Goal: Task Accomplishment & Management: Use online tool/utility

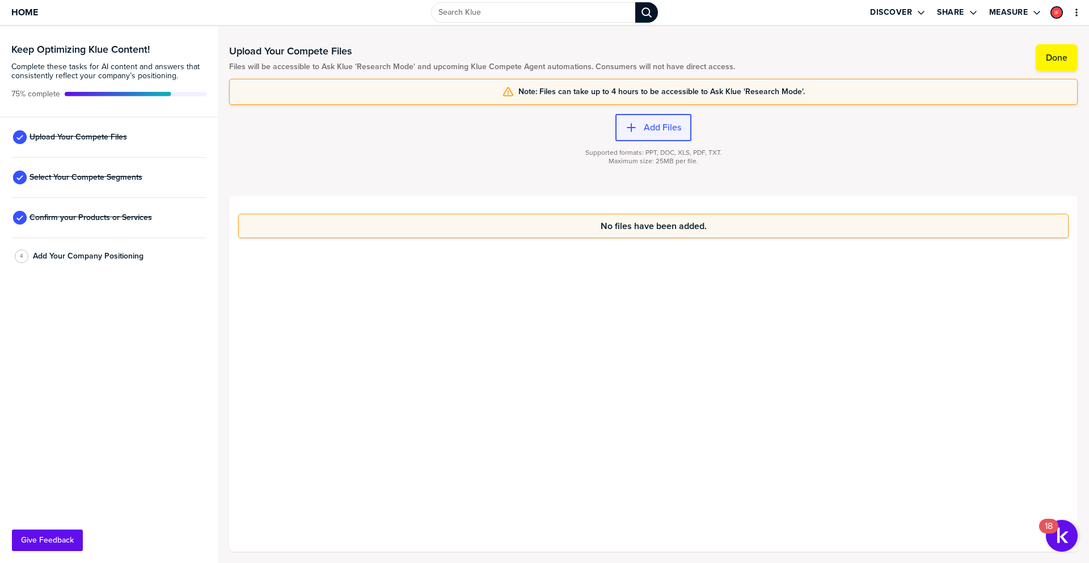
click at [662, 130] on label "Add Files" at bounding box center [662, 127] width 37 height 11
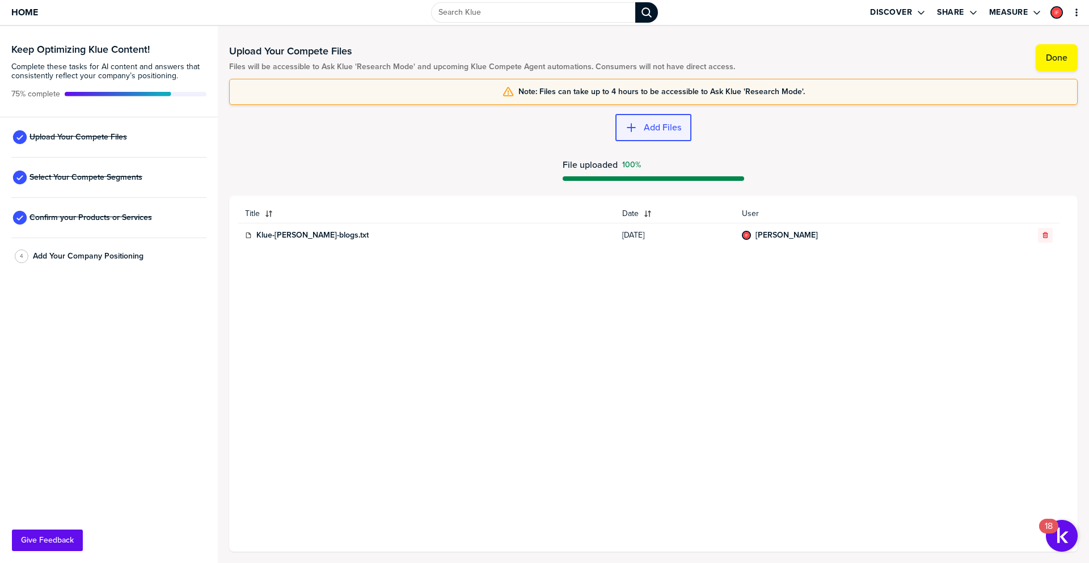
click at [649, 123] on label "Add Files" at bounding box center [662, 127] width 37 height 11
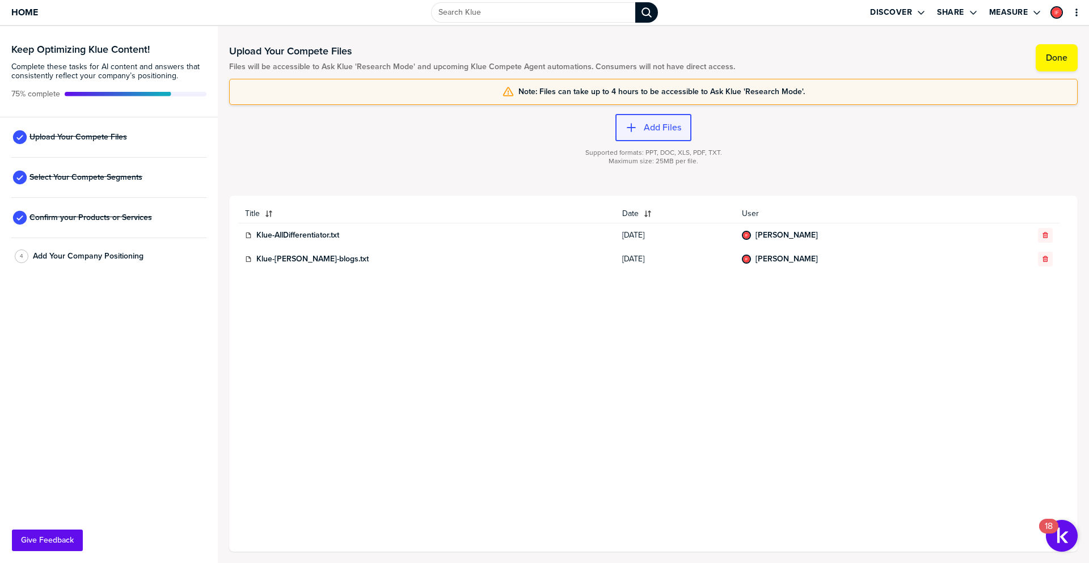
click at [652, 126] on label "Add Files" at bounding box center [662, 127] width 37 height 11
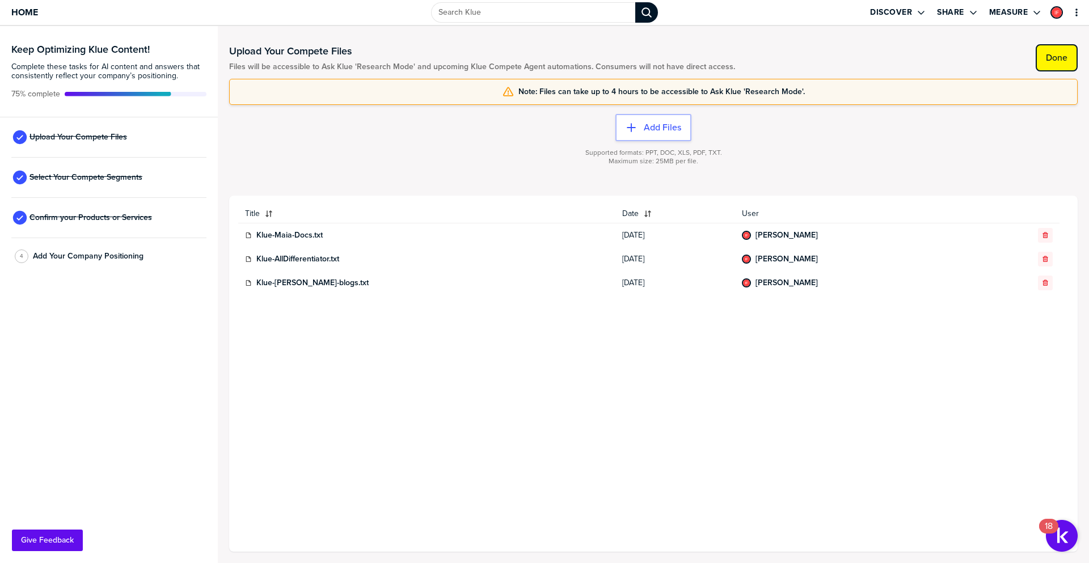
click at [1056, 56] on label "Done" at bounding box center [1057, 57] width 22 height 11
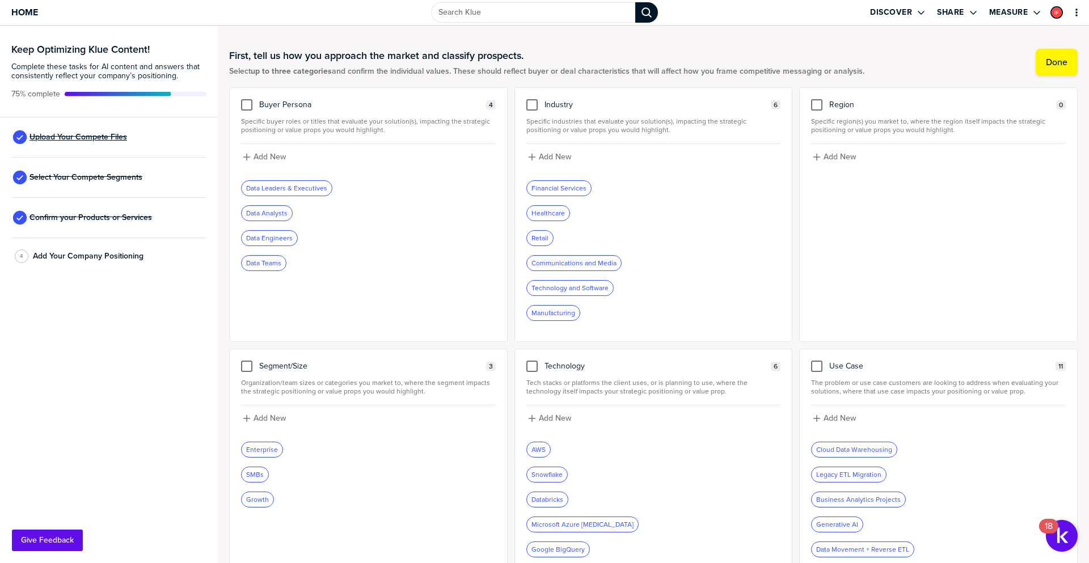
click at [86, 138] on span "Upload Your Compete Files" at bounding box center [78, 137] width 98 height 9
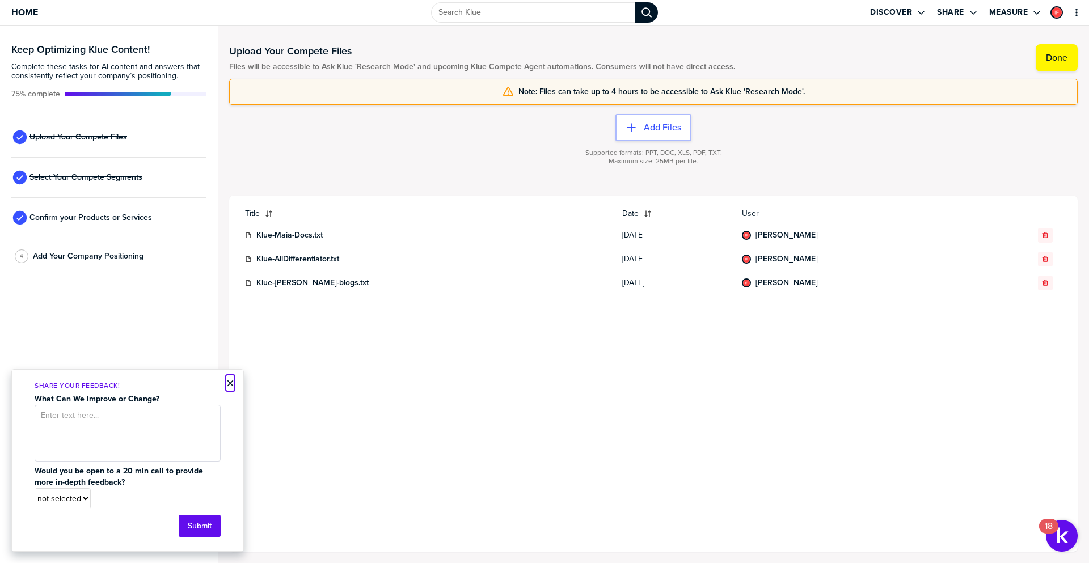
click at [228, 381] on button "×" at bounding box center [230, 384] width 8 height 14
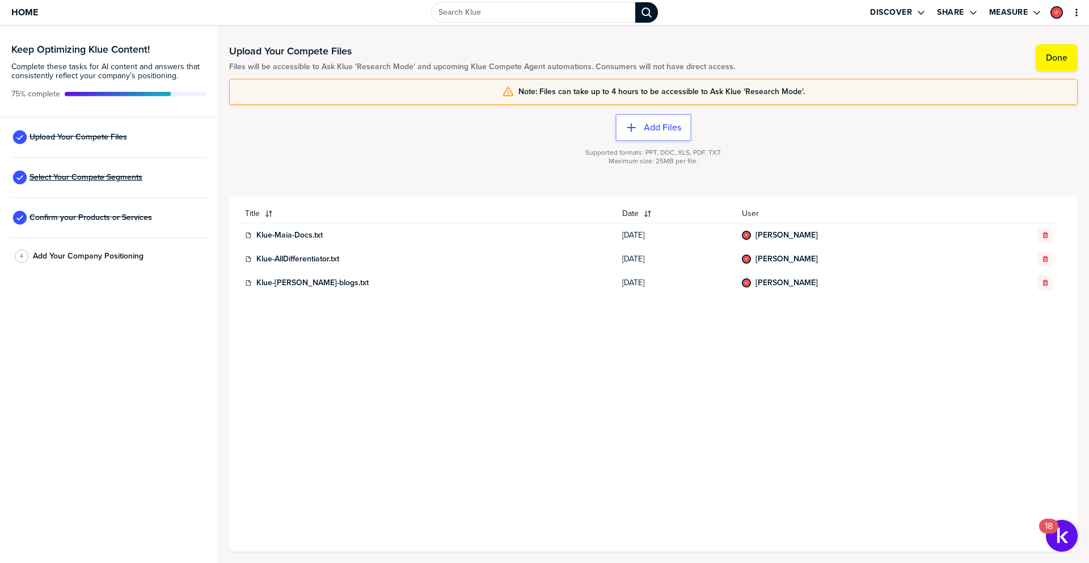
click at [101, 179] on span "Select Your Compete Segments" at bounding box center [85, 177] width 113 height 9
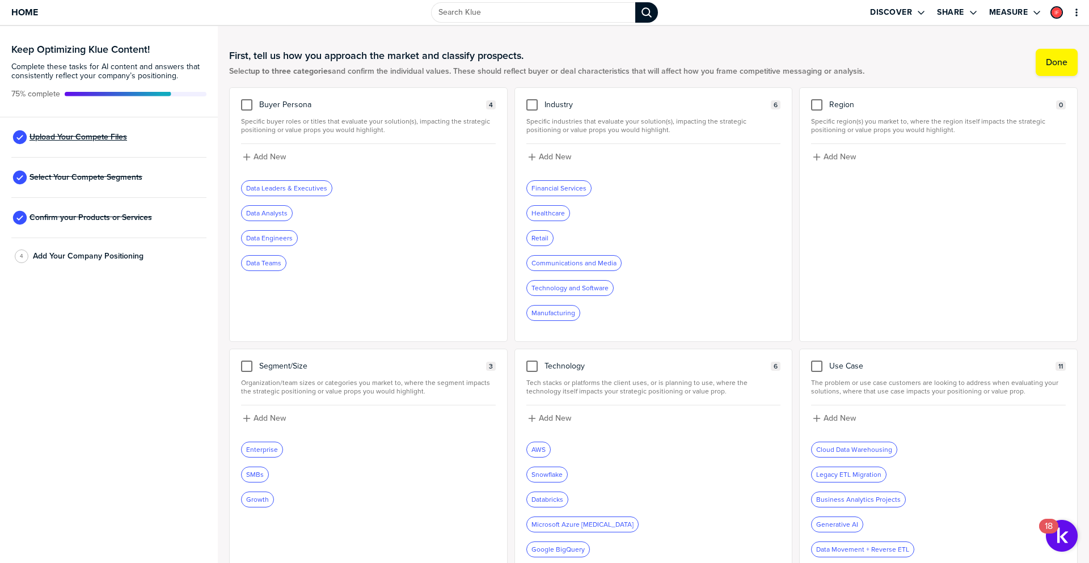
click at [87, 135] on span "Upload Your Compete Files" at bounding box center [78, 137] width 98 height 9
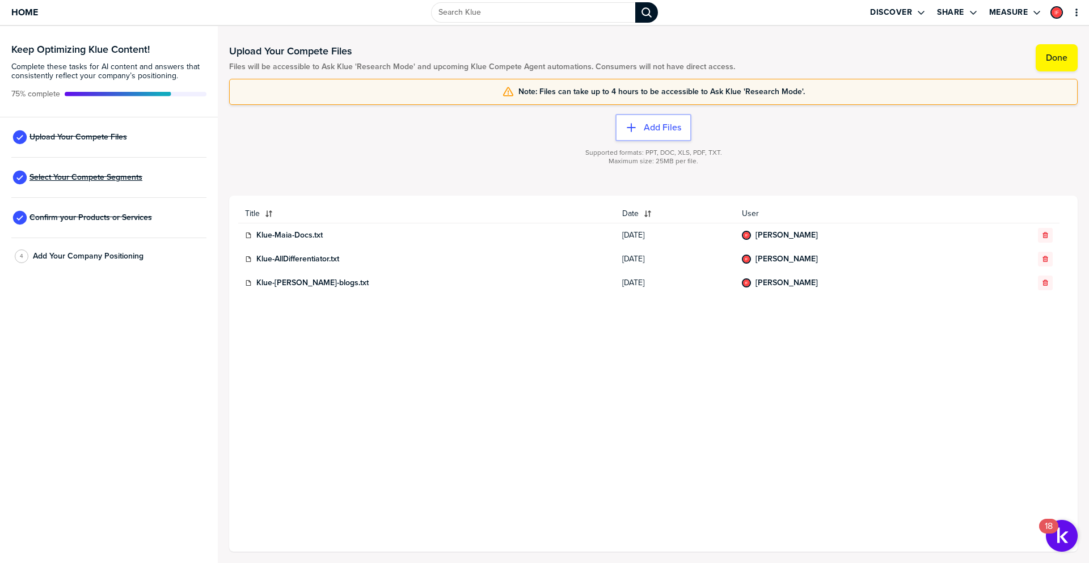
click at [69, 179] on span "Select Your Compete Segments" at bounding box center [85, 177] width 113 height 9
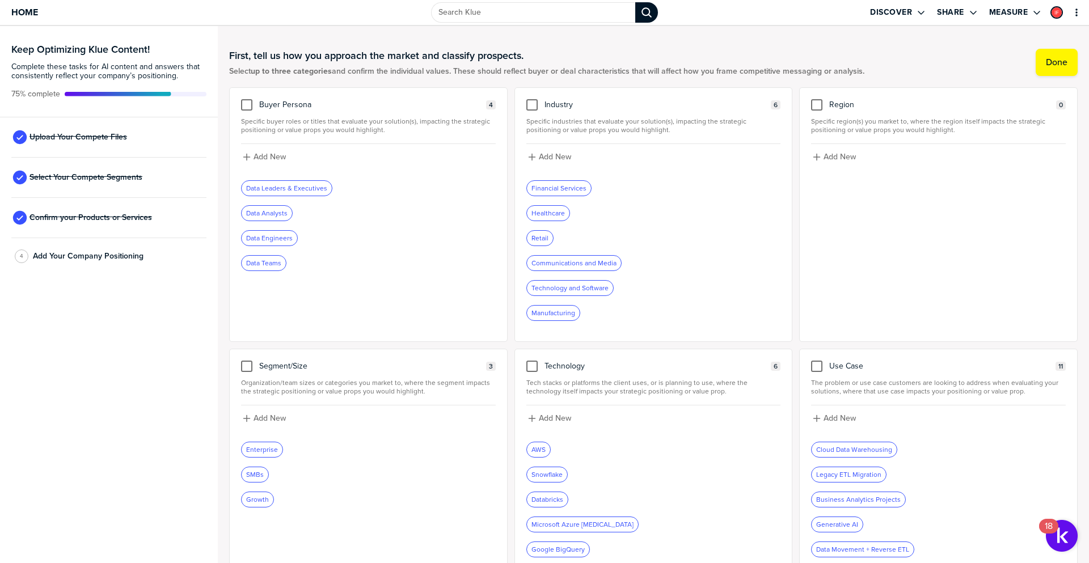
click at [290, 188] on div "Data Leaders & Executives" at bounding box center [287, 188] width 90 height 15
click at [267, 212] on div "Data Analysts" at bounding box center [267, 213] width 50 height 15
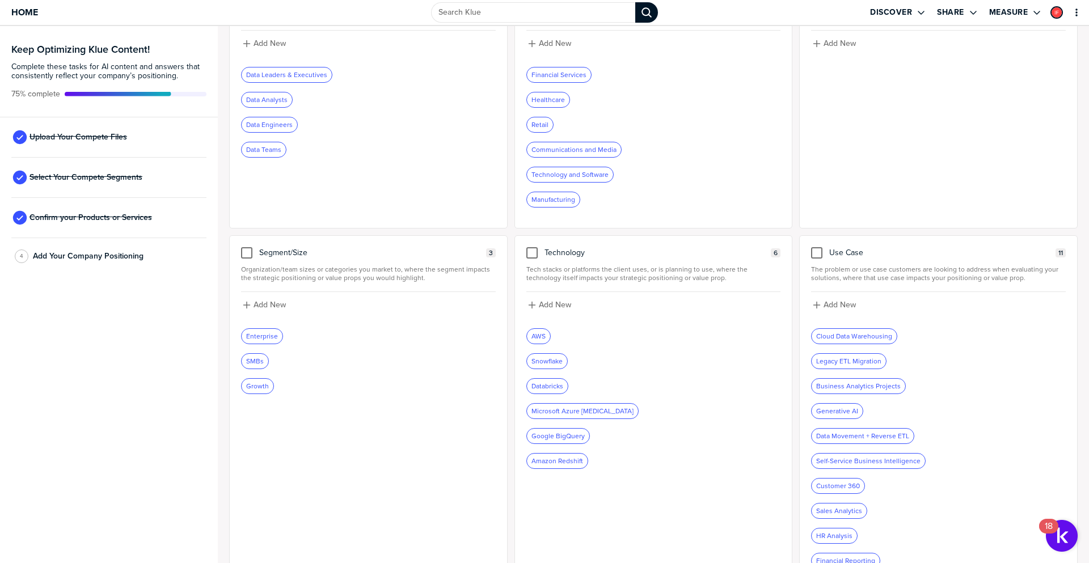
scroll to position [166, 0]
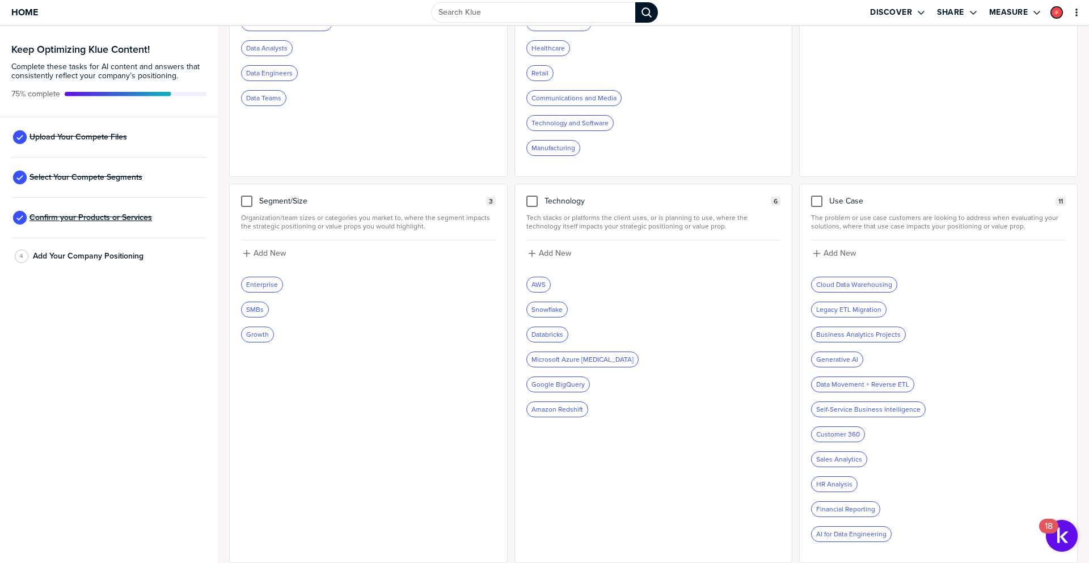
click at [106, 216] on span "Confirm your Products or Services" at bounding box center [90, 217] width 123 height 9
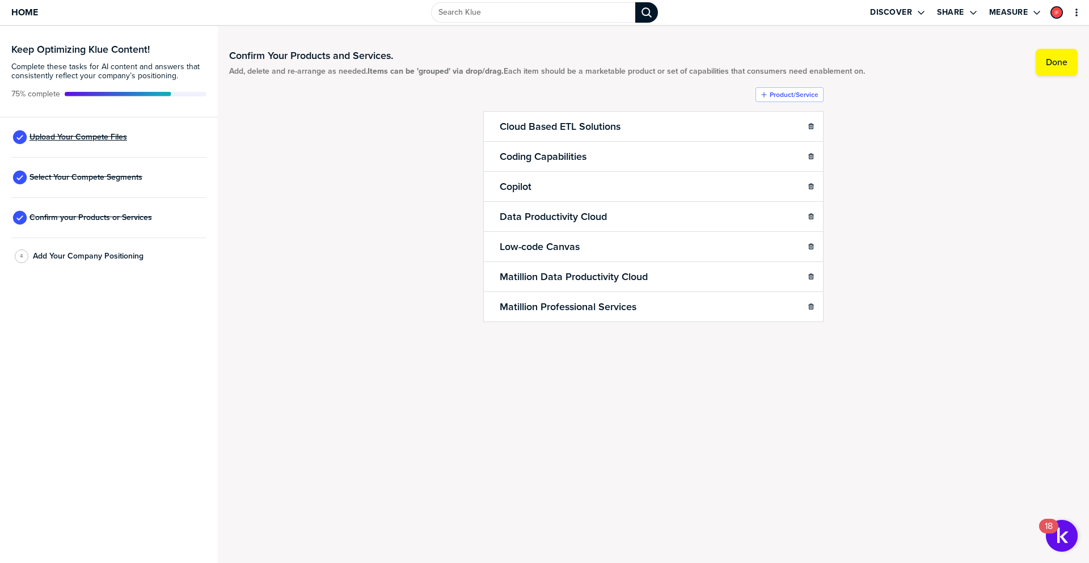
click at [64, 136] on span "Upload Your Compete Files" at bounding box center [78, 137] width 98 height 9
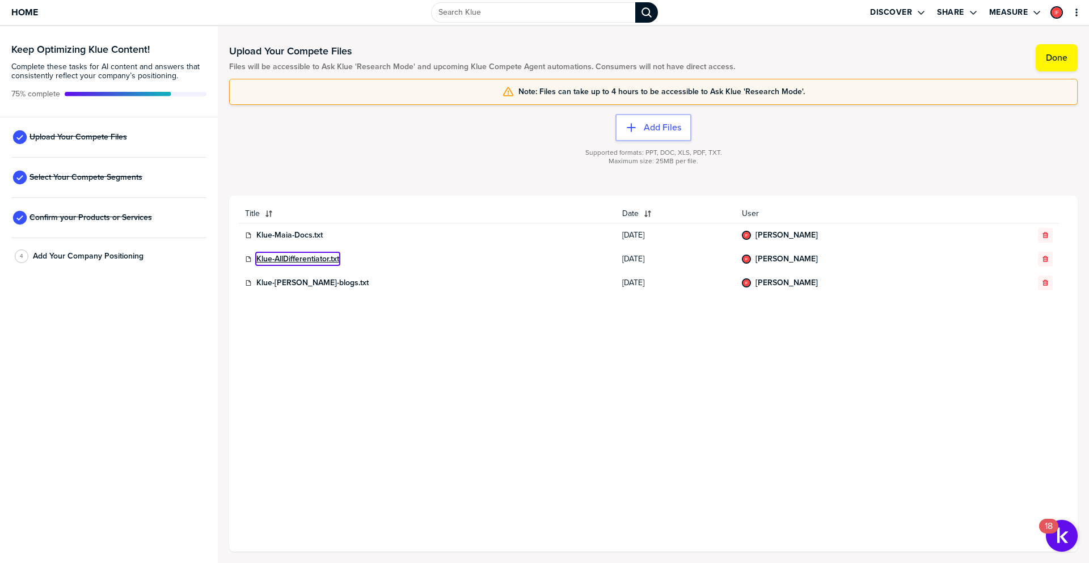
click at [302, 257] on link "Klue-AllDifferentiator.txt" at bounding box center [297, 259] width 83 height 9
click at [94, 175] on span "Select Your Compete Segments" at bounding box center [85, 177] width 113 height 9
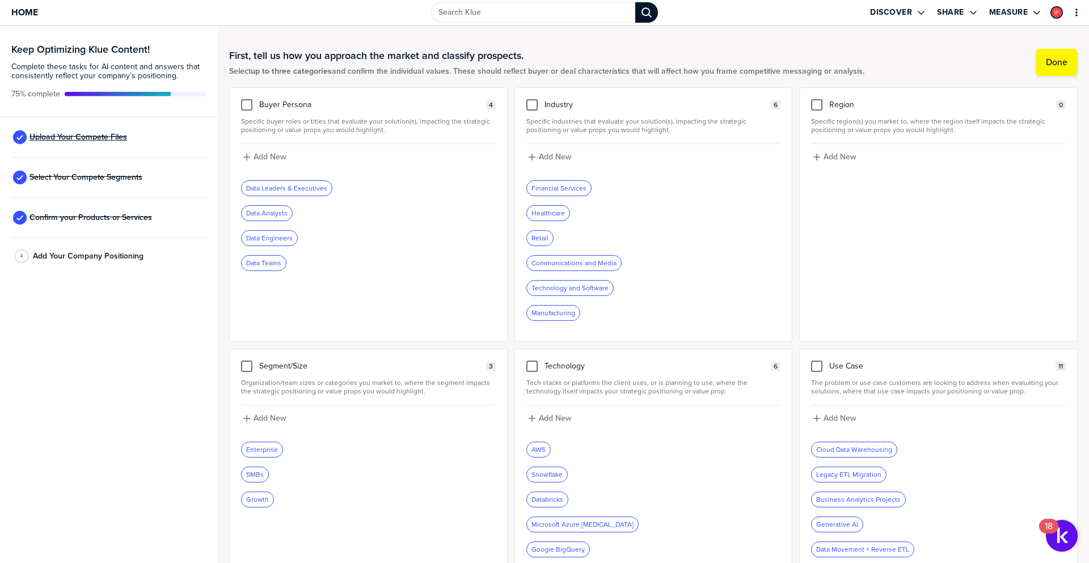
click at [92, 139] on span "Upload Your Compete Files" at bounding box center [78, 137] width 98 height 9
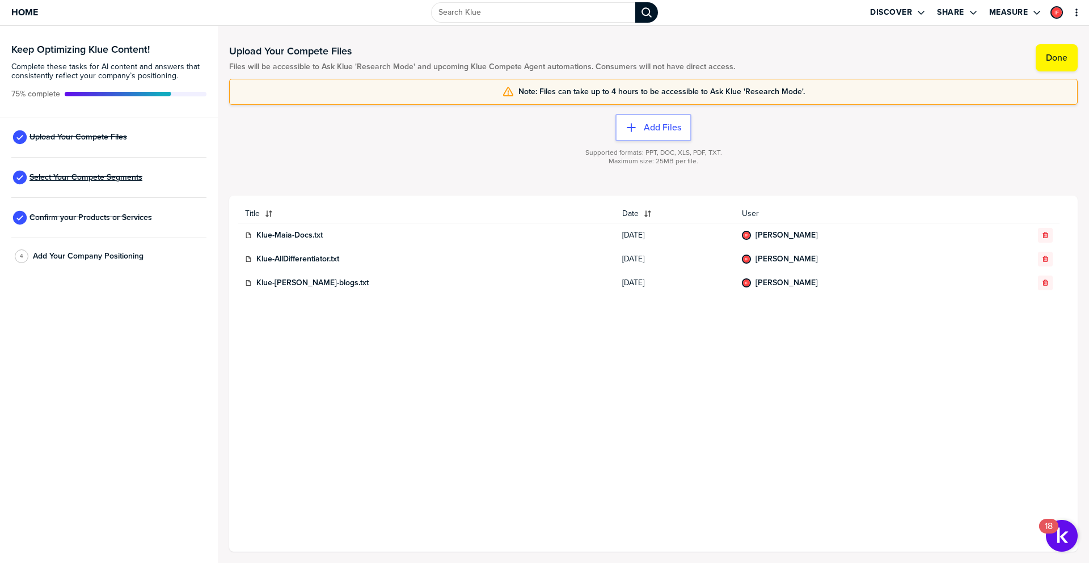
click at [89, 179] on span "Select Your Compete Segments" at bounding box center [85, 177] width 113 height 9
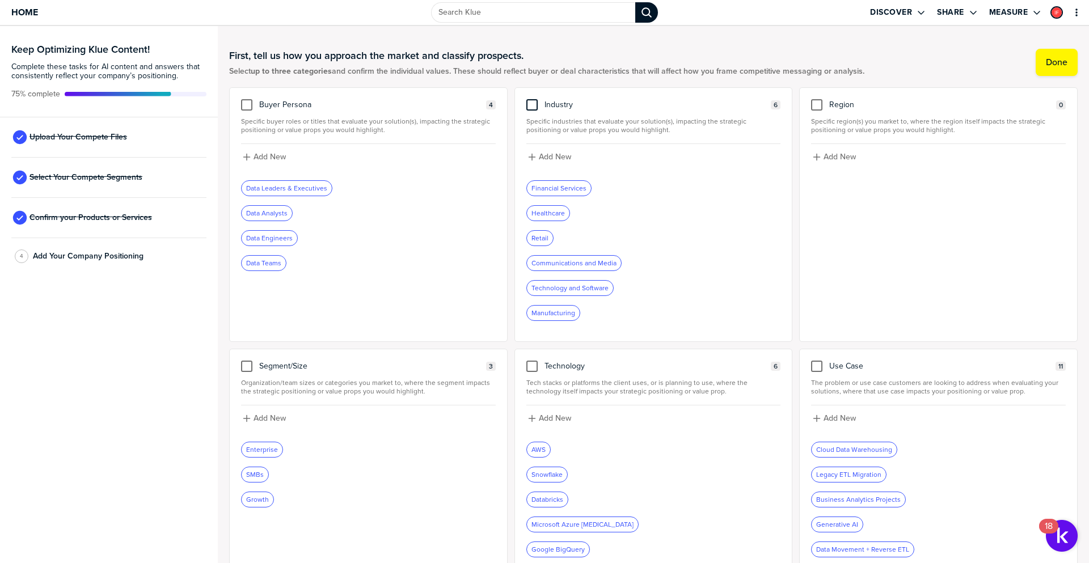
click at [529, 103] on div at bounding box center [531, 104] width 11 height 11
click at [532, 99] on input "checkbox" at bounding box center [532, 99] width 0 height 0
click at [589, 187] on icon "Remove Tag" at bounding box center [592, 188] width 7 height 7
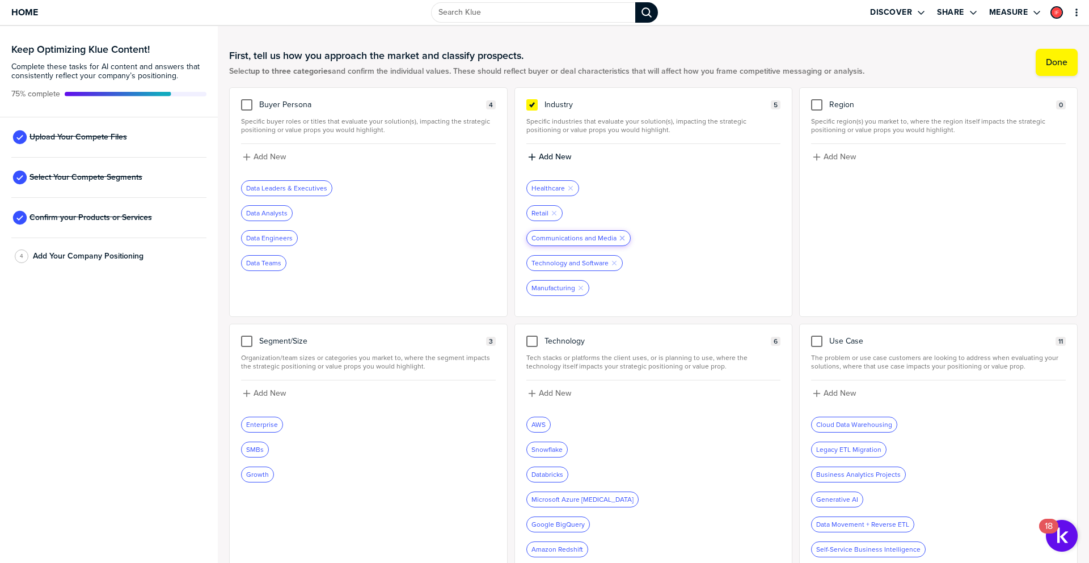
click at [619, 239] on icon "Remove Tag" at bounding box center [622, 238] width 7 height 7
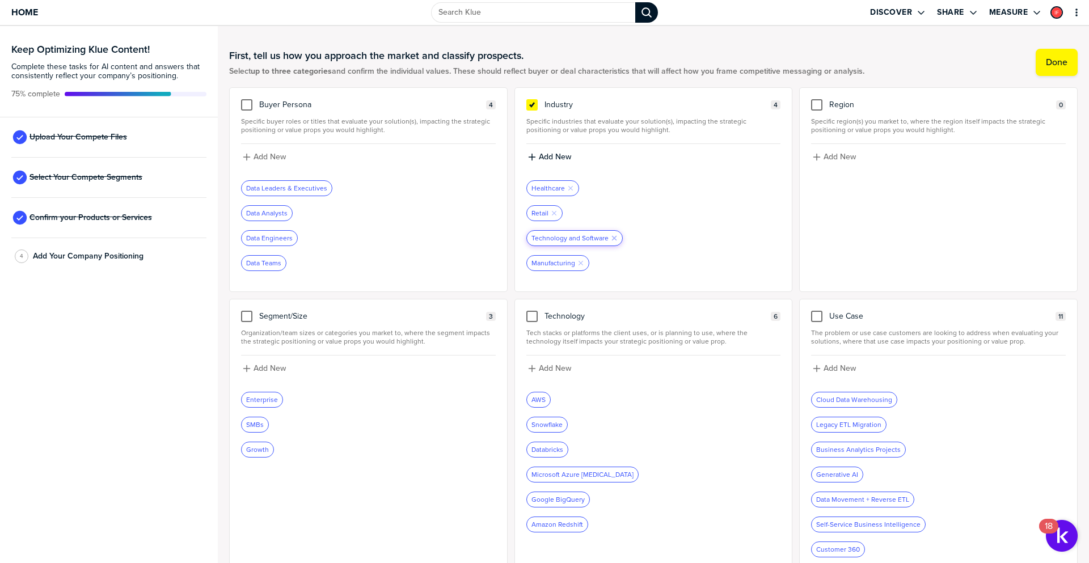
click at [612, 240] on icon "button" at bounding box center [614, 238] width 5 height 5
drag, startPoint x: 542, startPoint y: 241, endPoint x: 585, endPoint y: 179, distance: 75.0
click at [585, 179] on div "Add New Healthcare Remove Tag Retail Remove Tag Manufacturing Remove Tag" at bounding box center [653, 199] width 255 height 111
click at [568, 190] on icon "button" at bounding box center [570, 188] width 5 height 5
click at [551, 190] on icon "Remove Tag" at bounding box center [554, 188] width 7 height 7
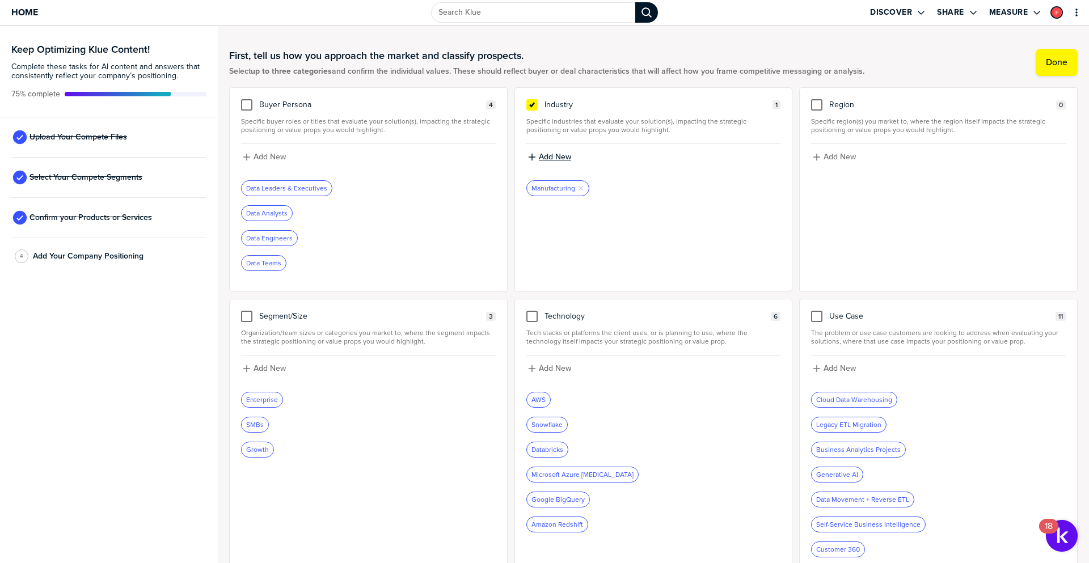
click at [527, 153] on div "Add New" at bounding box center [653, 157] width 252 height 10
click at [539, 159] on input at bounding box center [653, 161] width 255 height 20
type input "Software"
click at [530, 156] on icon "button" at bounding box center [531, 157] width 9 height 9
click at [542, 157] on input at bounding box center [653, 161] width 255 height 20
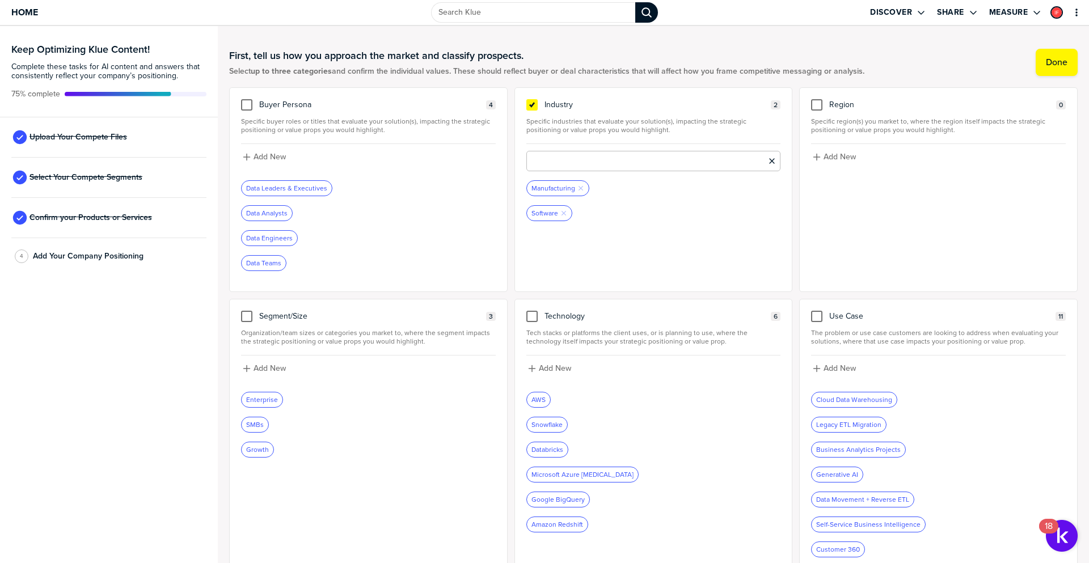
paste input "Financial Services"
type input "Financial Services"
click at [531, 158] on icon "button" at bounding box center [531, 157] width 7 height 7
click at [541, 158] on input at bounding box center [653, 161] width 255 height 20
paste input "Business Services"
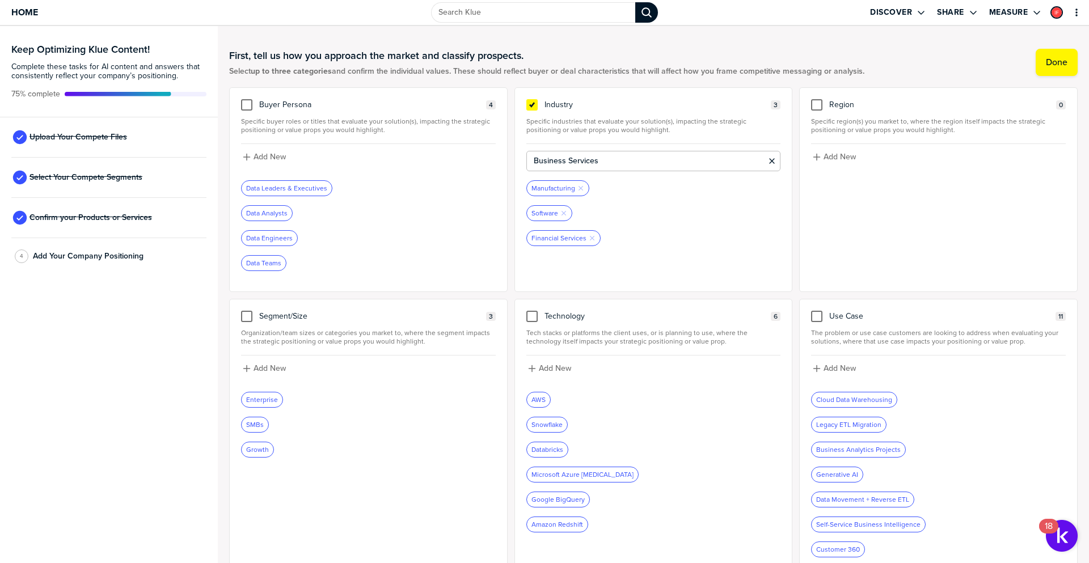
type input "Business Services"
click at [531, 155] on icon "button" at bounding box center [531, 157] width 9 height 9
click at [553, 162] on input at bounding box center [653, 161] width 255 height 20
paste input "Retail"
type input "Retail"
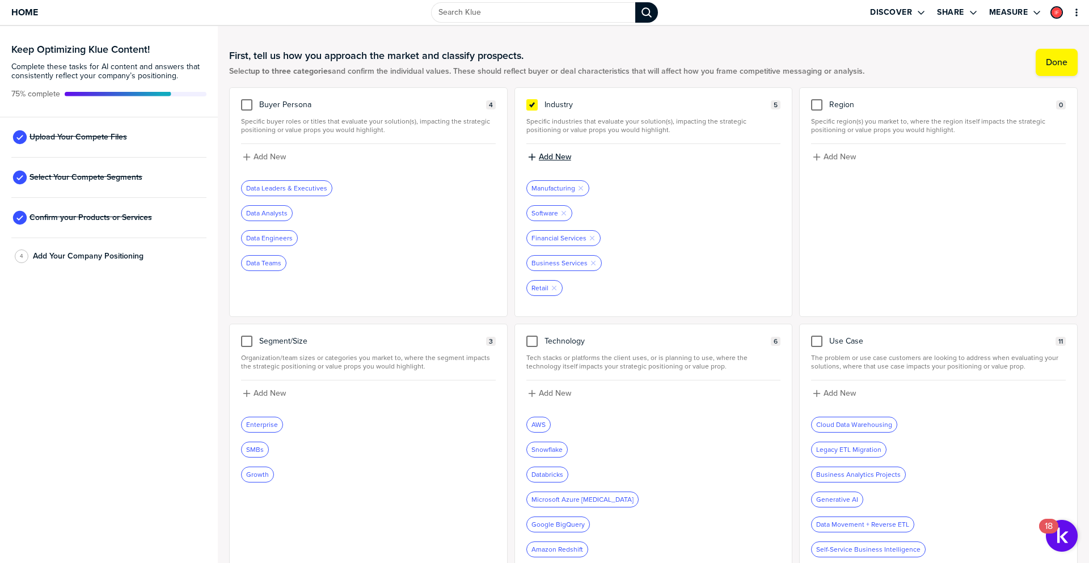
click at [527, 157] on icon "button" at bounding box center [531, 157] width 9 height 9
click at [544, 161] on input at bounding box center [653, 161] width 255 height 20
paste input "Healthcare"
type input "Healthcare"
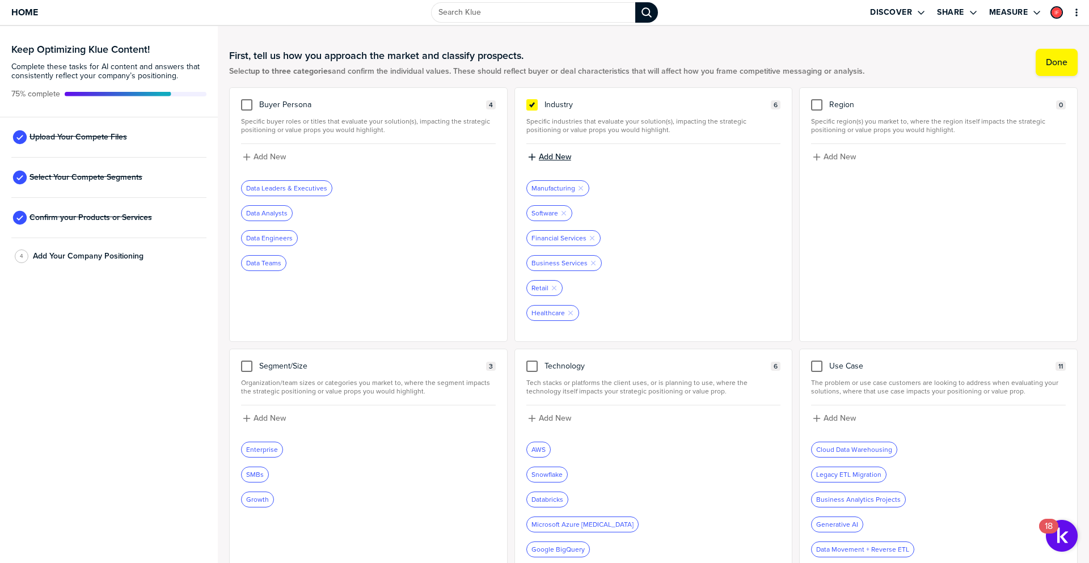
click at [527, 158] on icon "button" at bounding box center [531, 157] width 9 height 9
click at [536, 162] on input at bounding box center [653, 161] width 255 height 20
paste input "Media"
type input "Media"
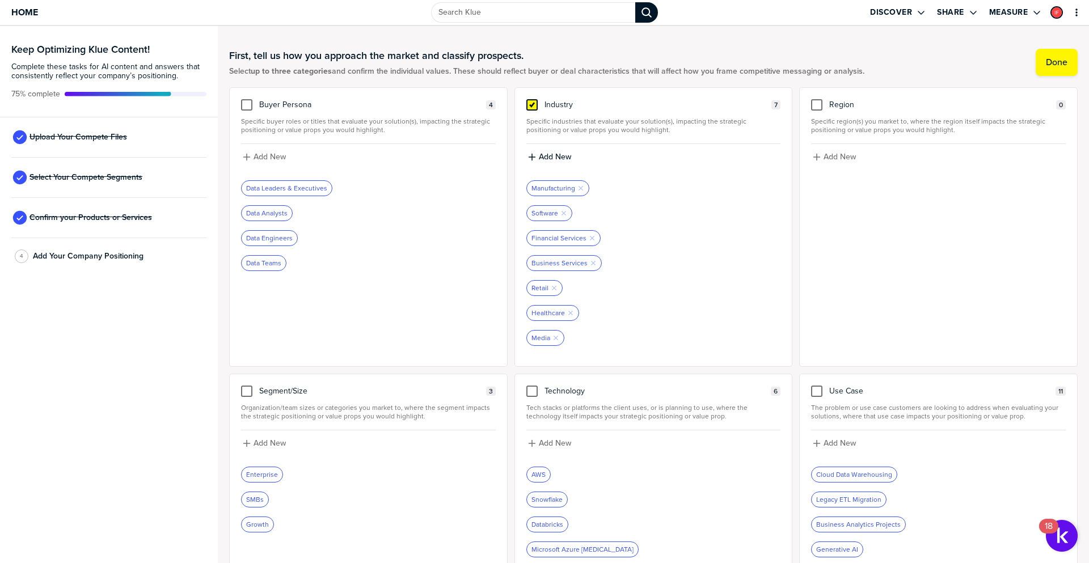
click at [528, 104] on icon at bounding box center [531, 104] width 9 height 9
click at [532, 99] on input "checkbox" at bounding box center [532, 99] width 0 height 0
click at [1046, 62] on label "Done" at bounding box center [1057, 62] width 22 height 11
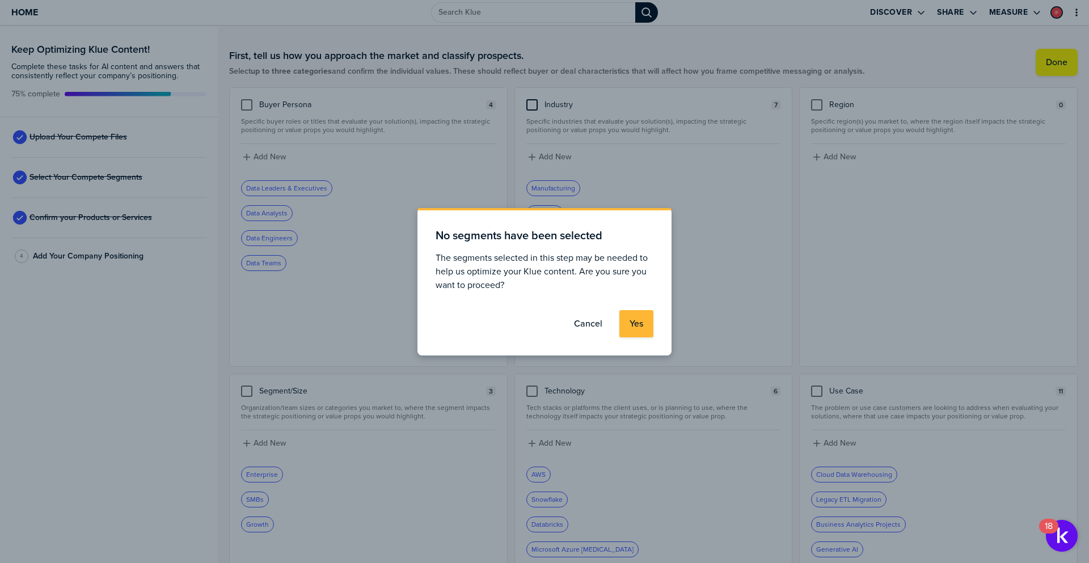
click at [585, 320] on label "Cancel" at bounding box center [588, 323] width 28 height 11
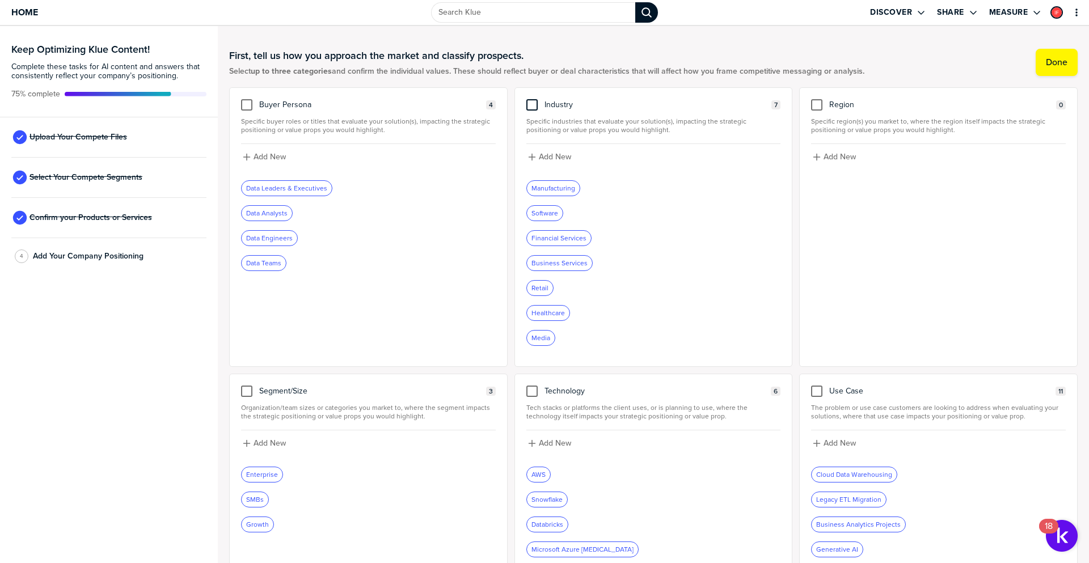
click at [528, 102] on div at bounding box center [531, 104] width 11 height 11
click at [532, 99] on input "checkbox" at bounding box center [532, 99] width 0 height 0
click at [1055, 55] on button "Done" at bounding box center [1057, 62] width 42 height 27
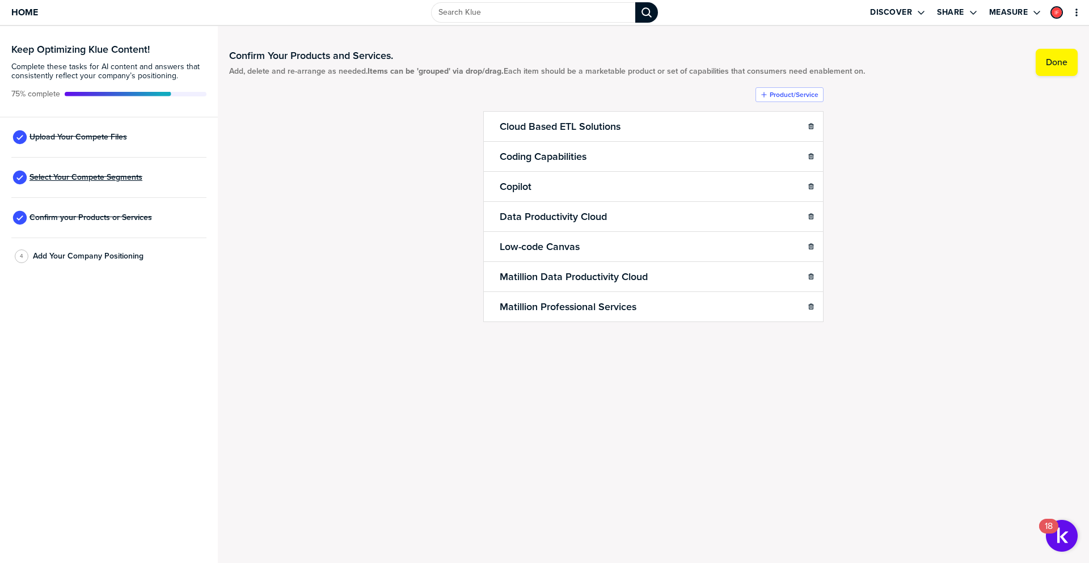
click at [92, 180] on span "Select Your Compete Segments" at bounding box center [85, 177] width 113 height 9
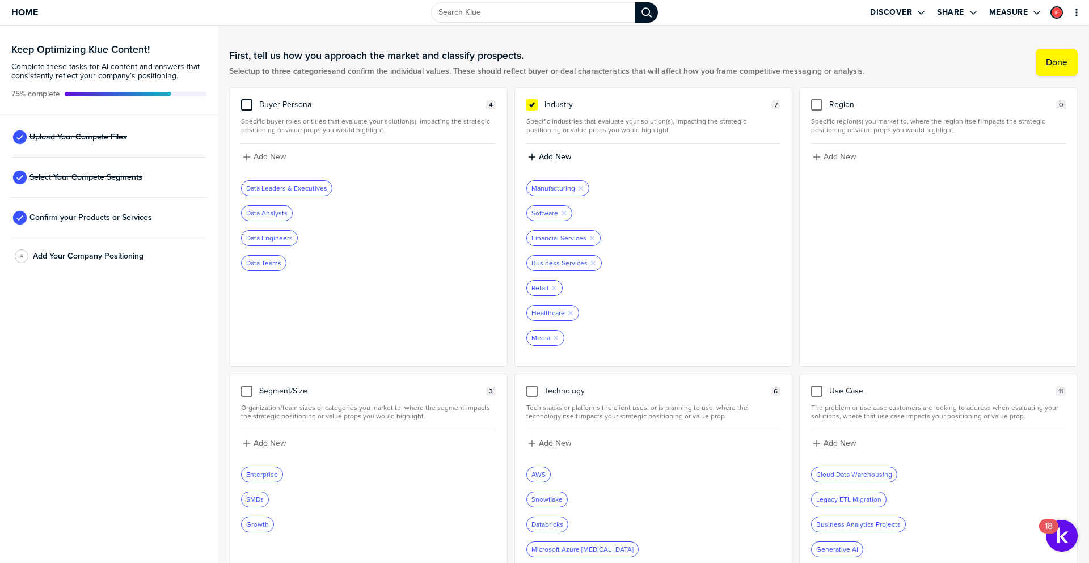
click at [247, 107] on div at bounding box center [246, 104] width 11 height 11
click at [247, 99] on input "checkbox" at bounding box center [247, 99] width 0 height 0
click at [331, 188] on icon "button" at bounding box center [333, 188] width 5 height 5
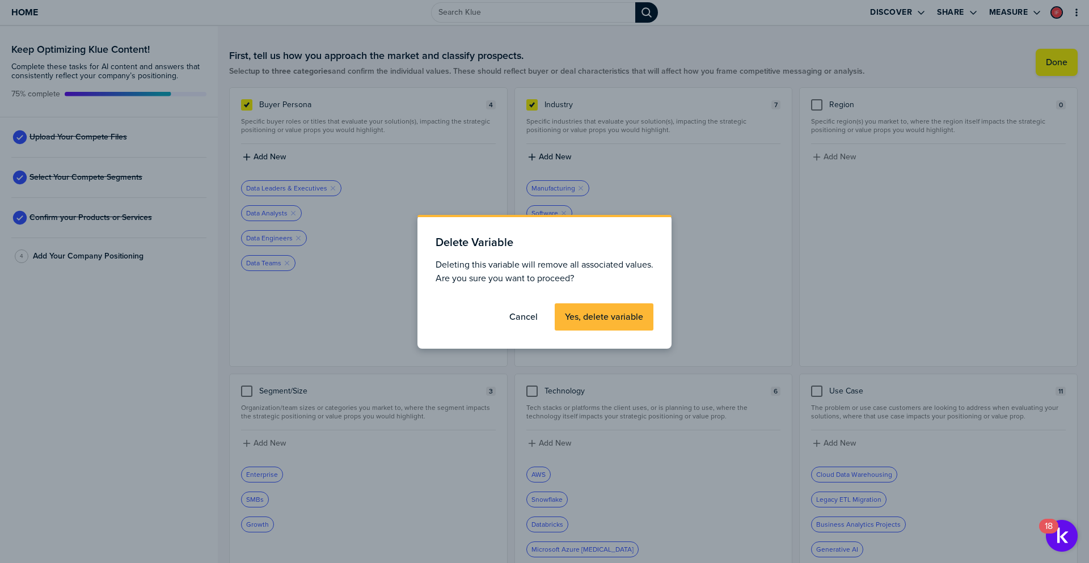
click at [597, 318] on label "Yes, delete variable" at bounding box center [604, 316] width 78 height 11
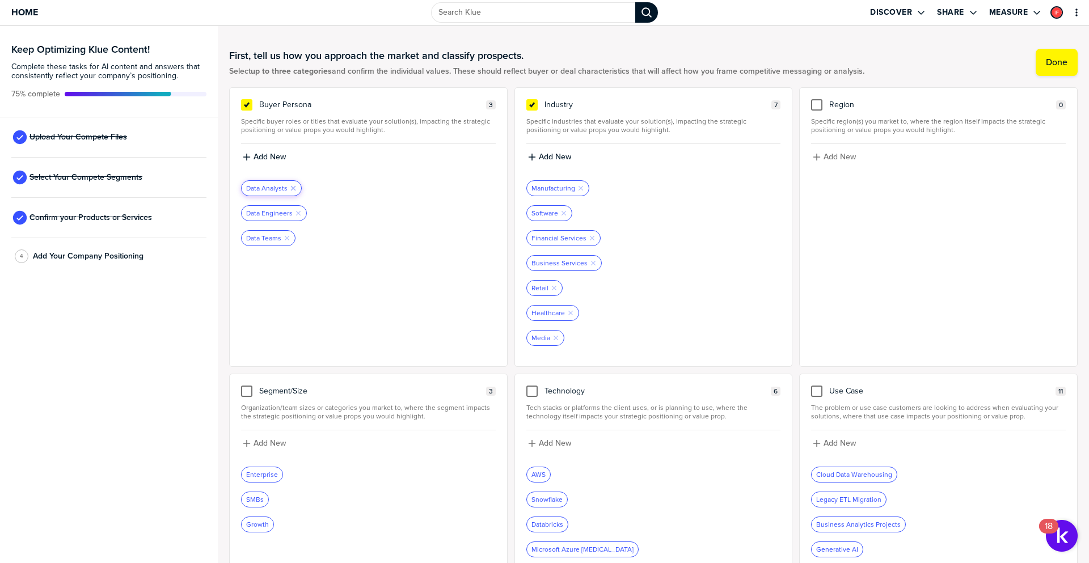
click at [291, 187] on icon "button" at bounding box center [293, 188] width 5 height 5
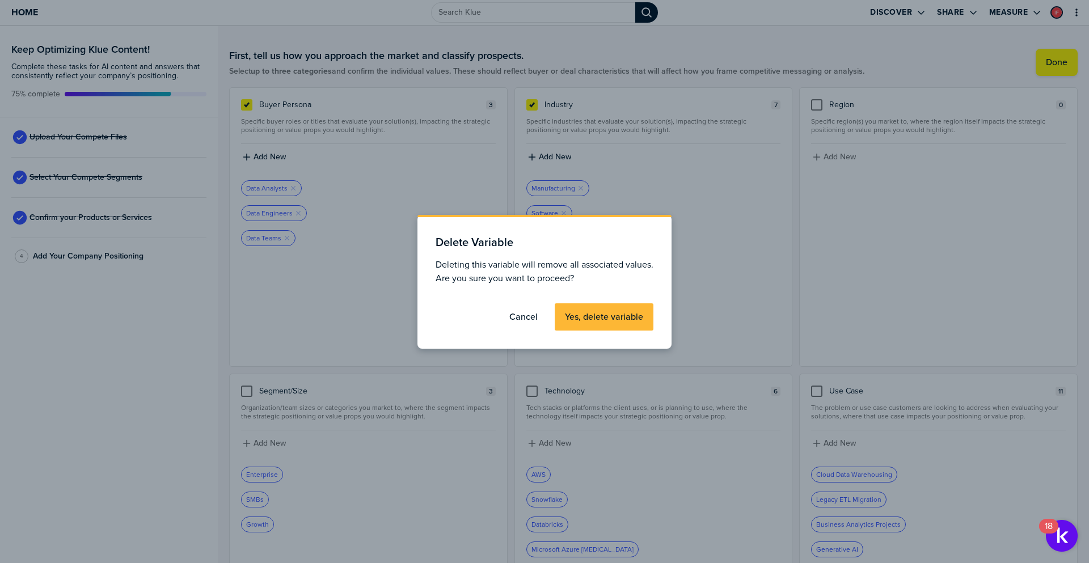
click at [605, 322] on label "Yes, delete variable" at bounding box center [604, 316] width 78 height 11
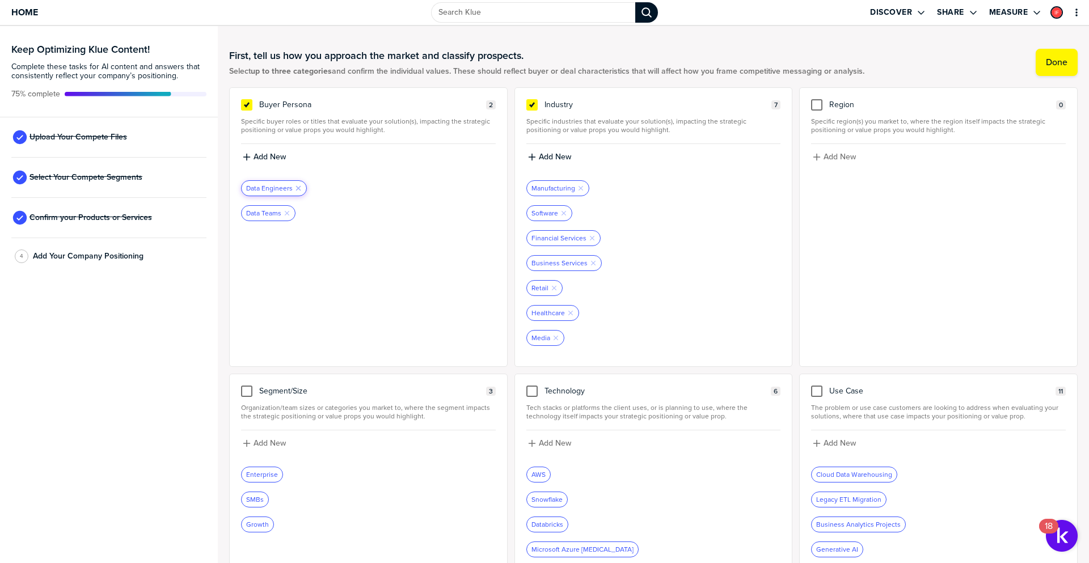
click at [296, 189] on icon "Remove Tag" at bounding box center [298, 188] width 7 height 7
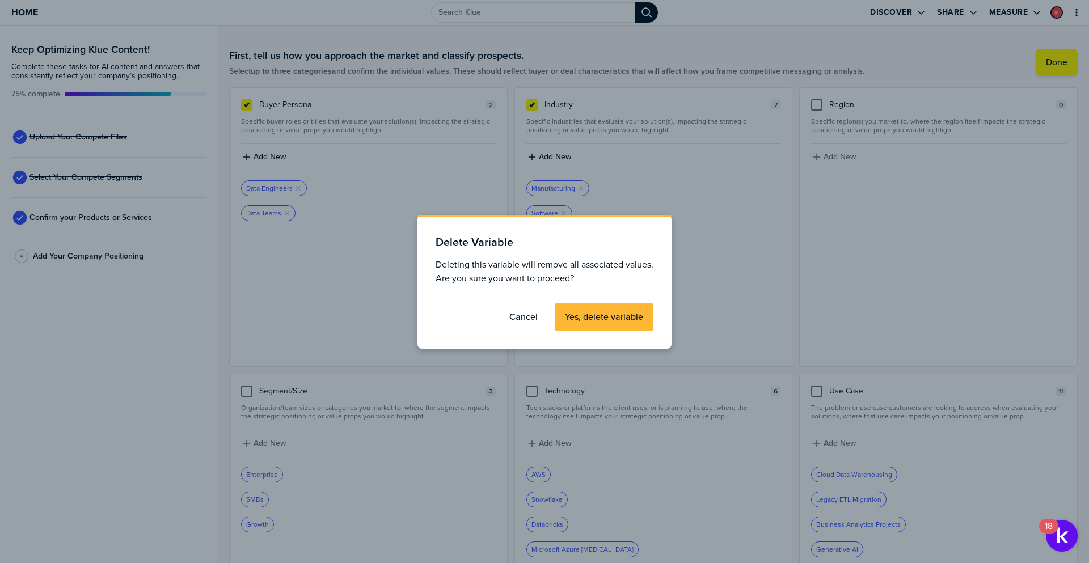
click at [603, 314] on label "Yes, delete variable" at bounding box center [604, 316] width 78 height 11
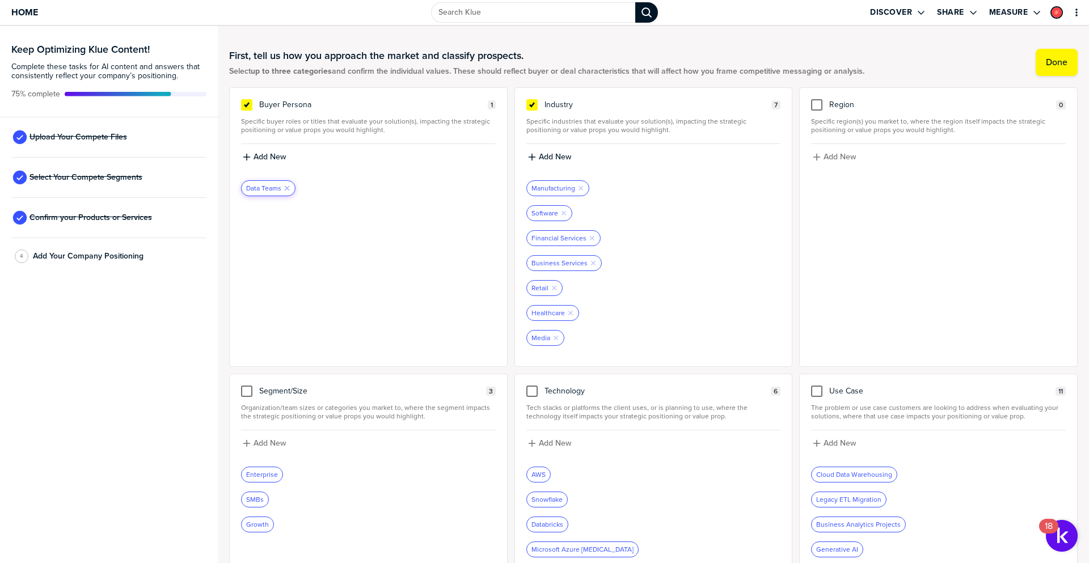
click at [285, 187] on icon "button" at bounding box center [287, 188] width 5 height 5
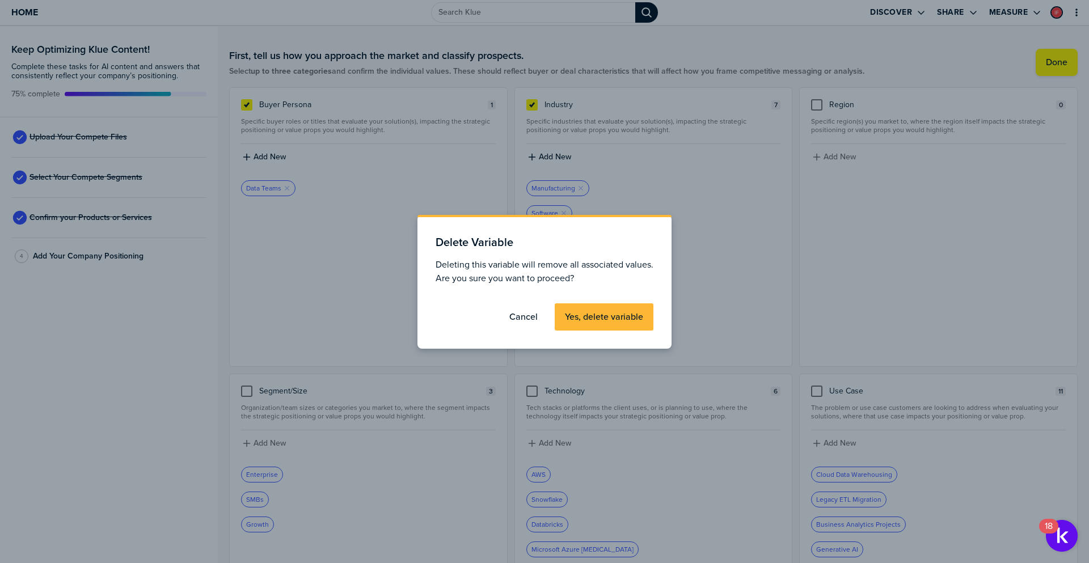
click at [611, 312] on label "Yes, delete variable" at bounding box center [604, 316] width 78 height 11
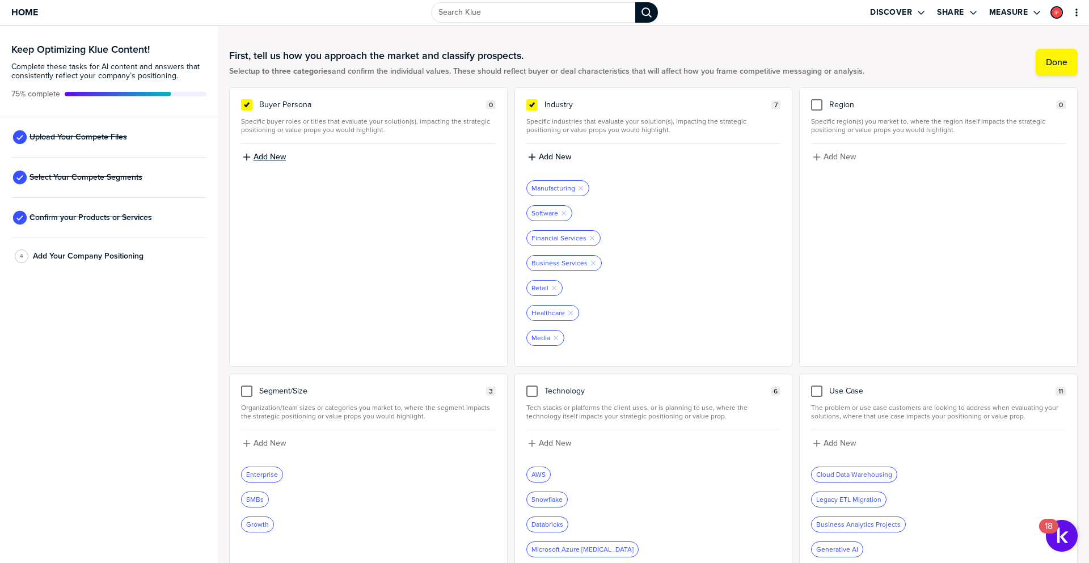
click at [260, 154] on label "Add New" at bounding box center [270, 157] width 32 height 10
click at [278, 163] on input at bounding box center [368, 161] width 255 height 20
paste input "Economic Buyer"
type input "Economic Buyer"
click at [247, 157] on icon "button" at bounding box center [246, 157] width 9 height 9
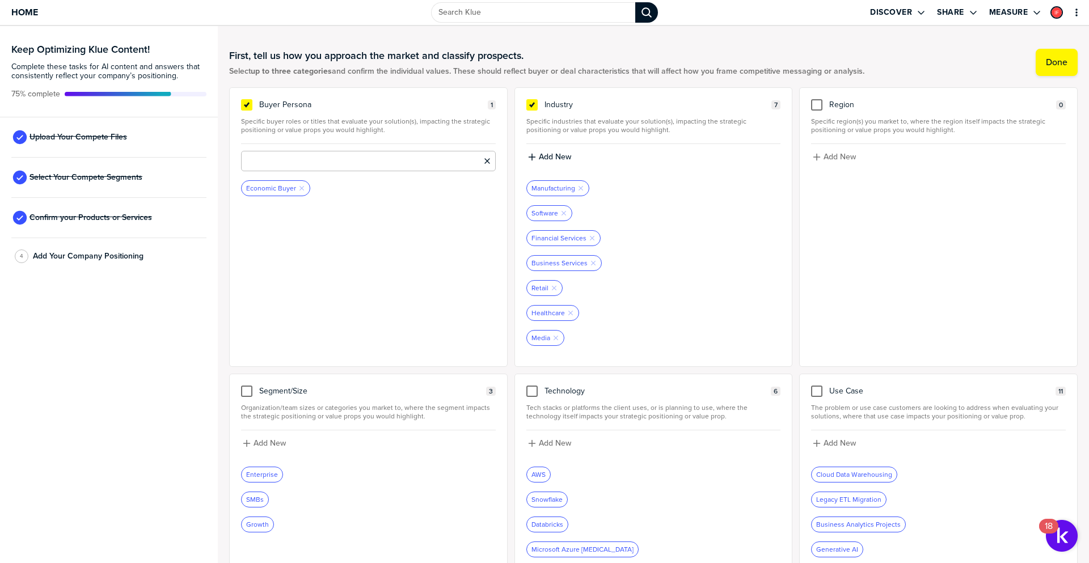
click at [269, 157] on input at bounding box center [368, 161] width 255 height 20
paste input "Technical Buyer"
type input "Technical Buyer"
click at [271, 157] on label "Add New" at bounding box center [270, 157] width 32 height 10
click at [281, 158] on input at bounding box center [368, 161] width 255 height 20
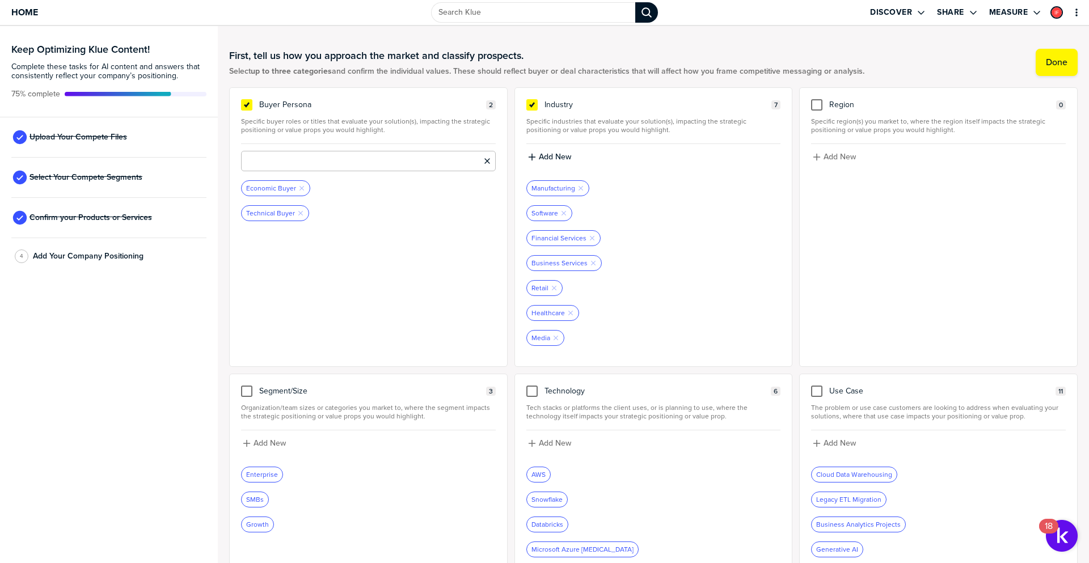
paste input "User"
type input "User"
click at [265, 159] on label "Add New" at bounding box center [270, 157] width 32 height 10
click at [297, 157] on input at bounding box center [368, 161] width 255 height 20
paste input "Champion"
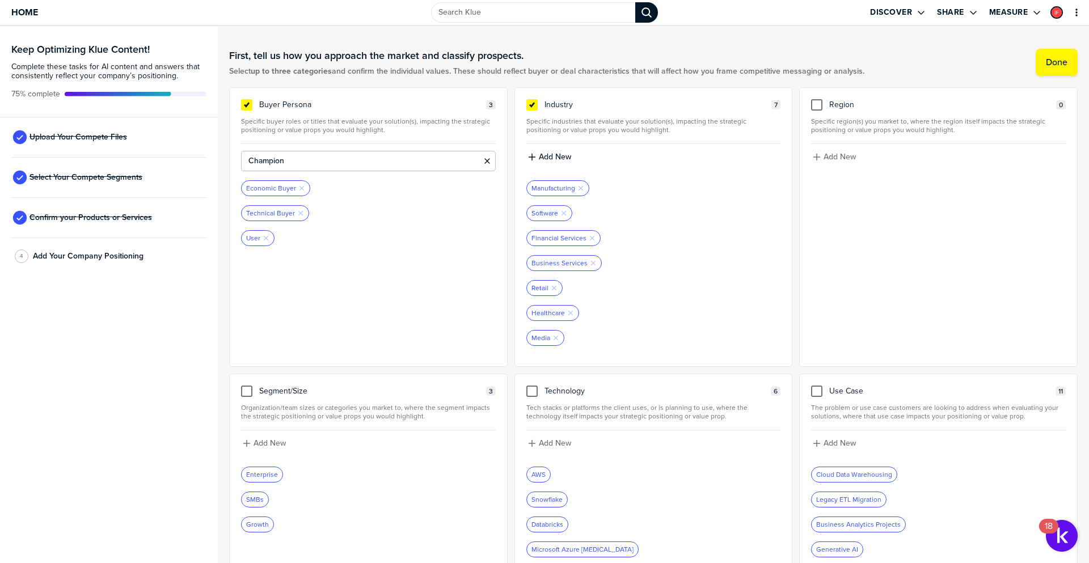
type input "Champion"
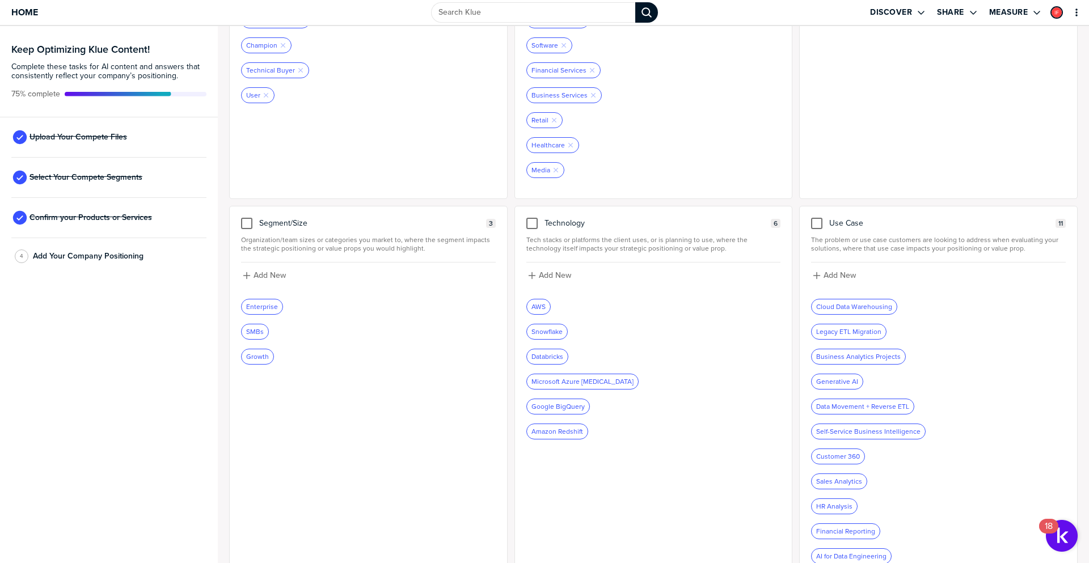
scroll to position [170, 0]
click at [531, 225] on div at bounding box center [531, 221] width 11 height 11
click at [532, 216] on input "checkbox" at bounding box center [532, 216] width 0 height 0
click at [637, 379] on icon "button" at bounding box center [639, 379] width 5 height 5
click at [529, 273] on icon "button" at bounding box center [531, 273] width 7 height 7
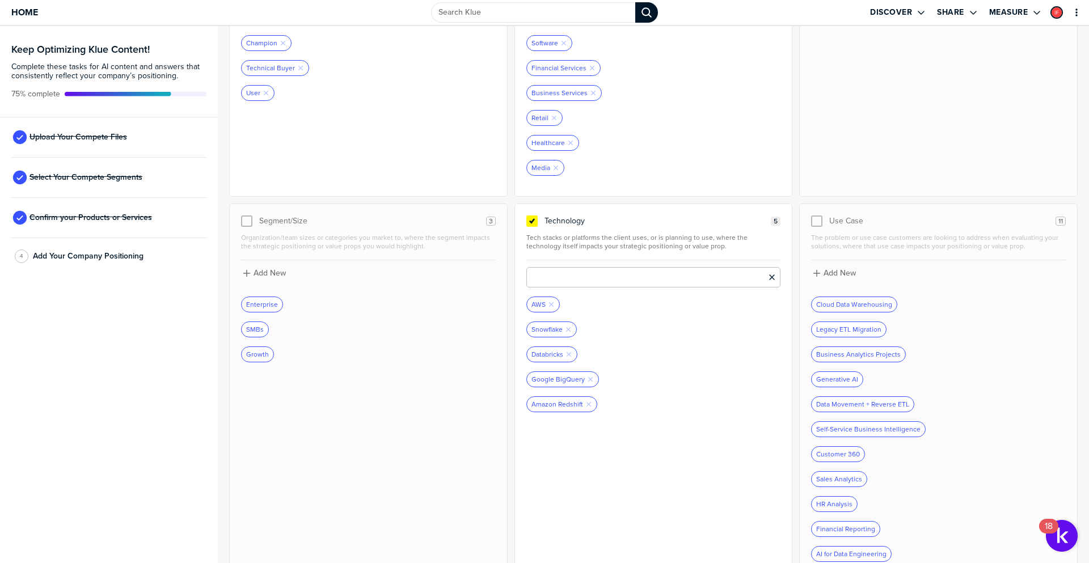
click at [536, 278] on input at bounding box center [653, 277] width 255 height 20
type input "Azure"
click at [529, 275] on icon "button" at bounding box center [531, 273] width 7 height 7
click at [544, 279] on input at bounding box center [653, 277] width 255 height 20
type input "GCP"
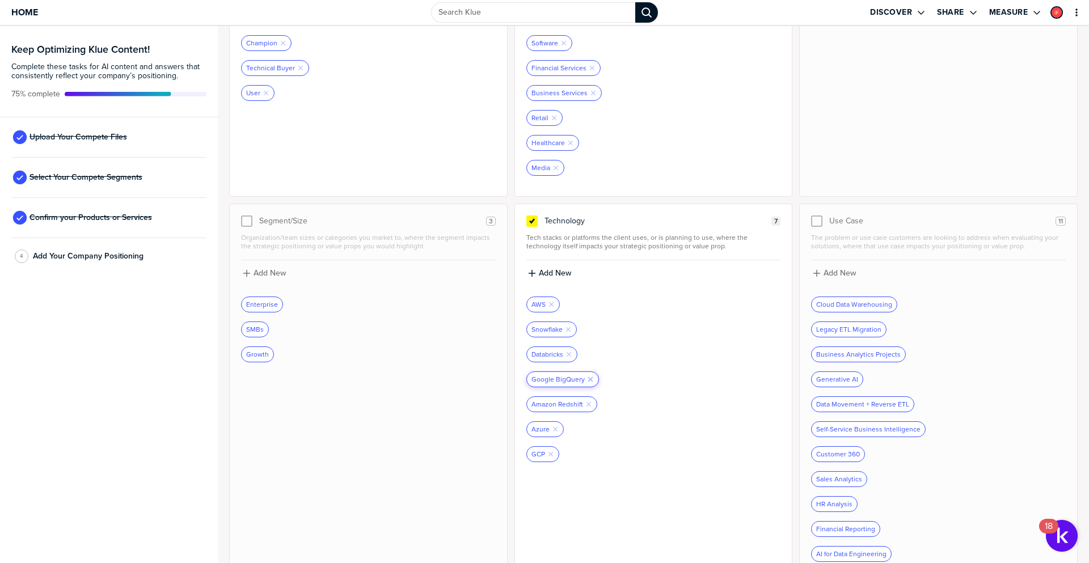
click at [587, 379] on icon "Remove Tag" at bounding box center [590, 379] width 7 height 7
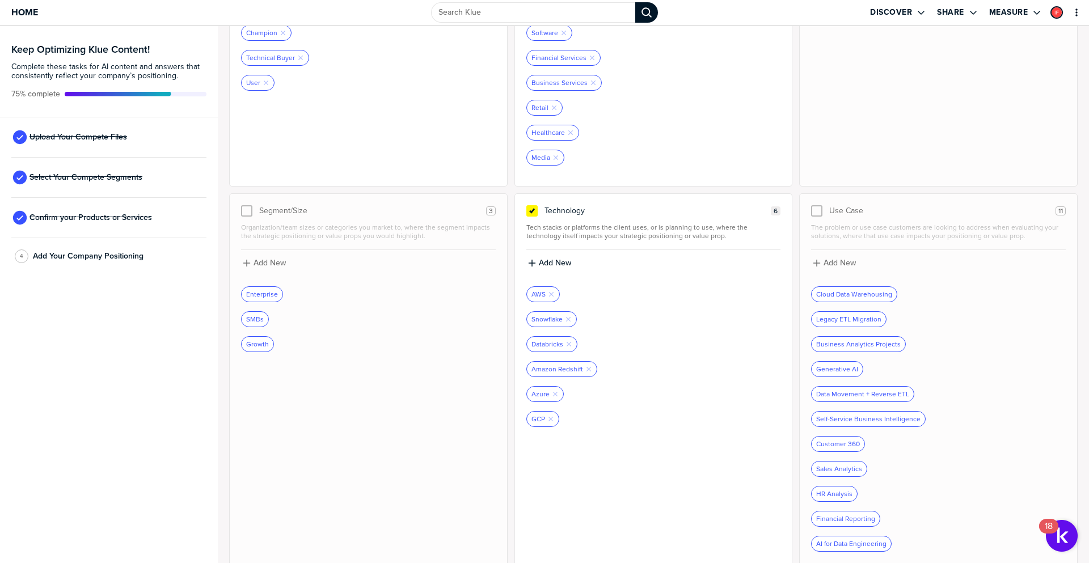
scroll to position [191, 0]
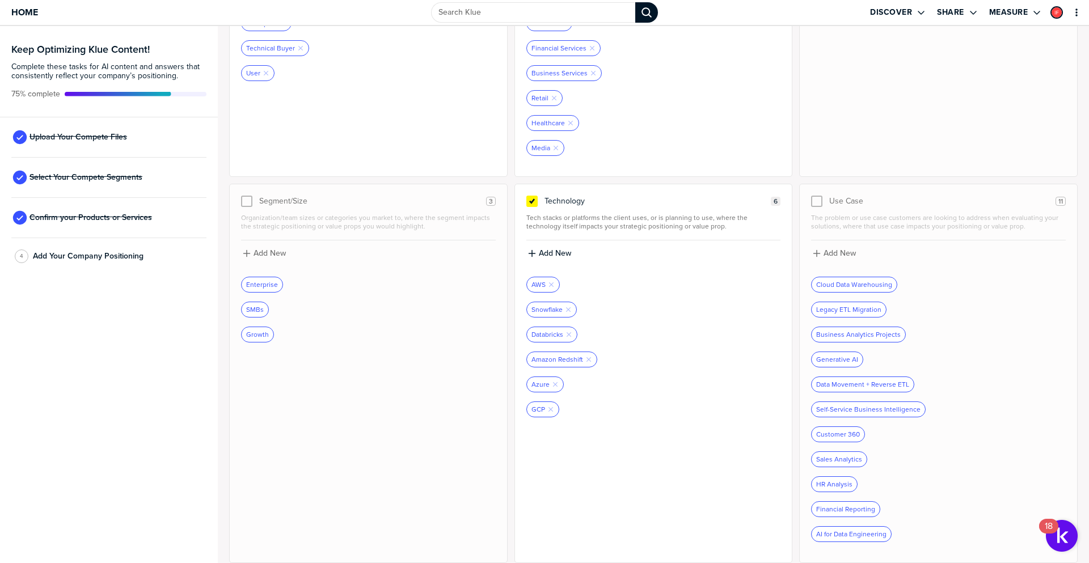
click at [811, 205] on div at bounding box center [816, 201] width 11 height 11
click at [811, 201] on div at bounding box center [816, 201] width 11 height 11
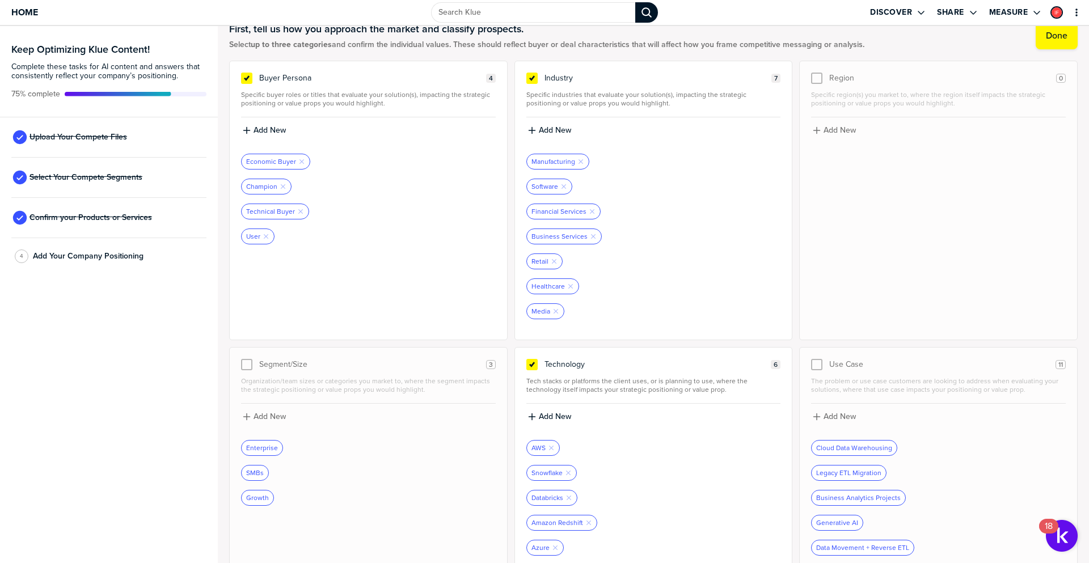
scroll to position [0, 0]
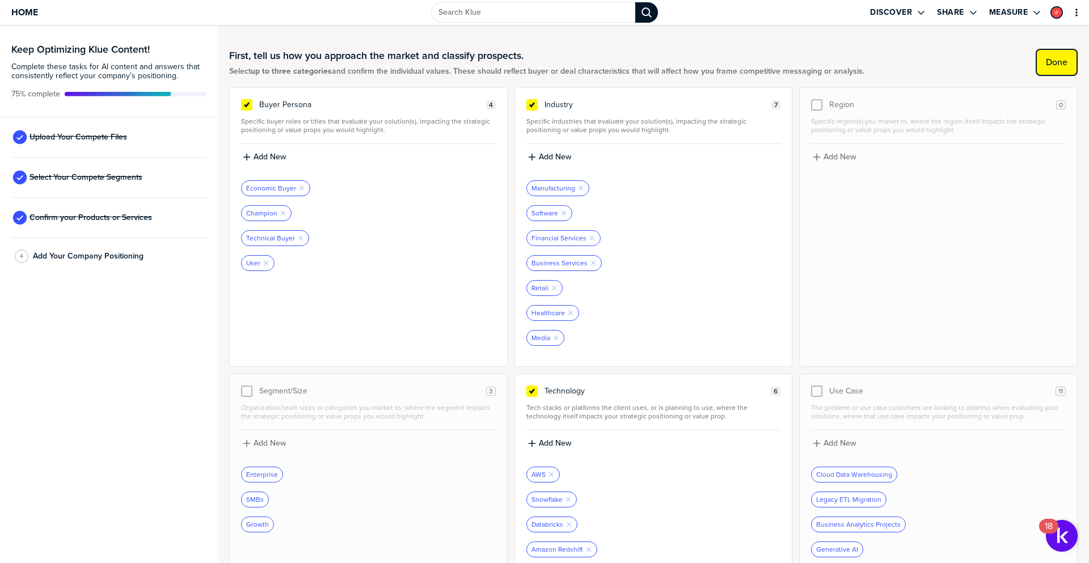
click at [1044, 56] on button "Done" at bounding box center [1057, 62] width 42 height 27
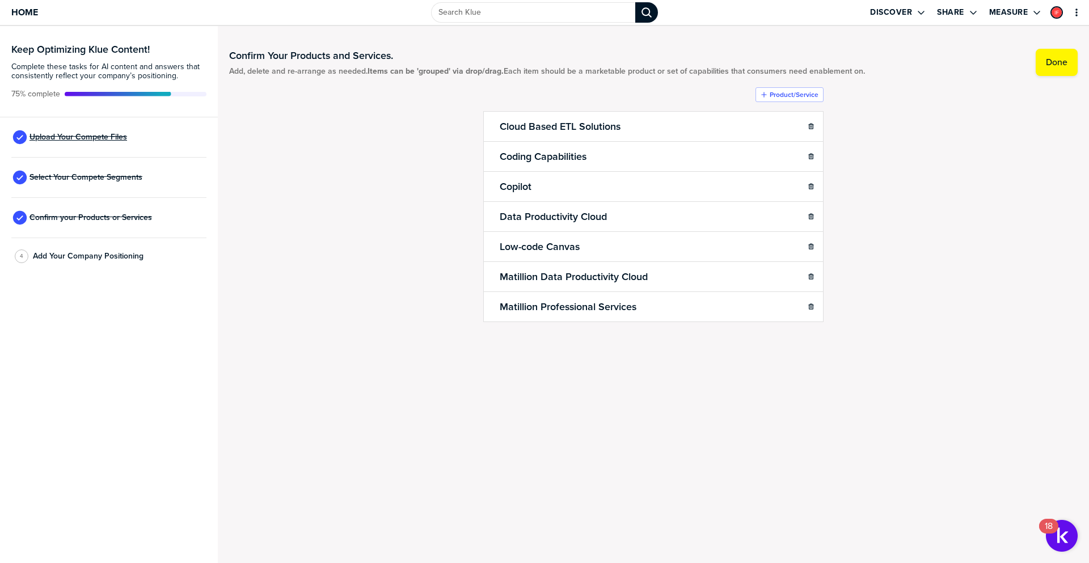
click at [94, 139] on span "Upload Your Compete Files" at bounding box center [78, 137] width 98 height 9
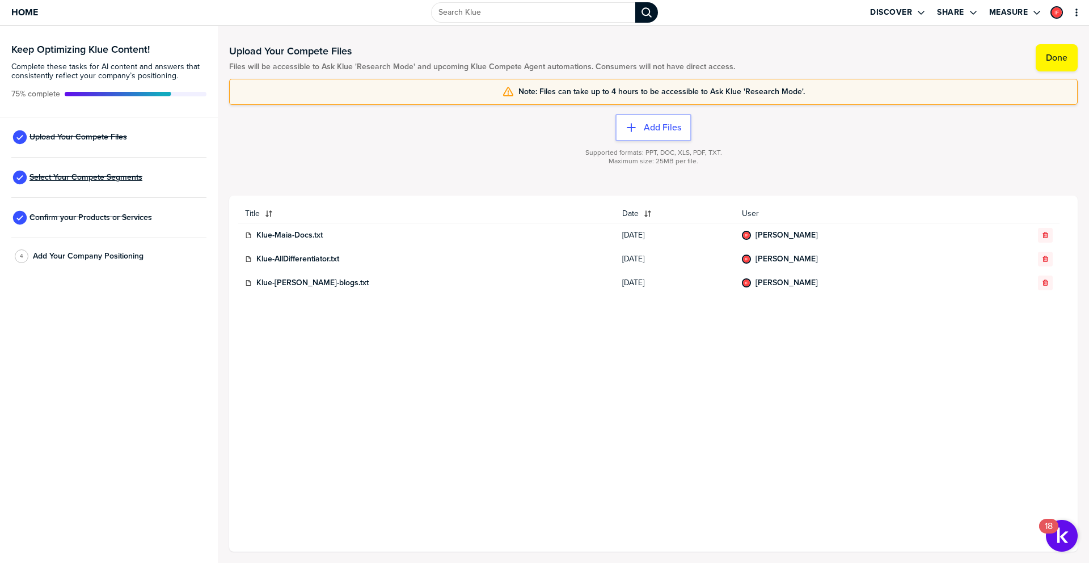
click at [85, 176] on span "Select Your Compete Segments" at bounding box center [85, 177] width 113 height 9
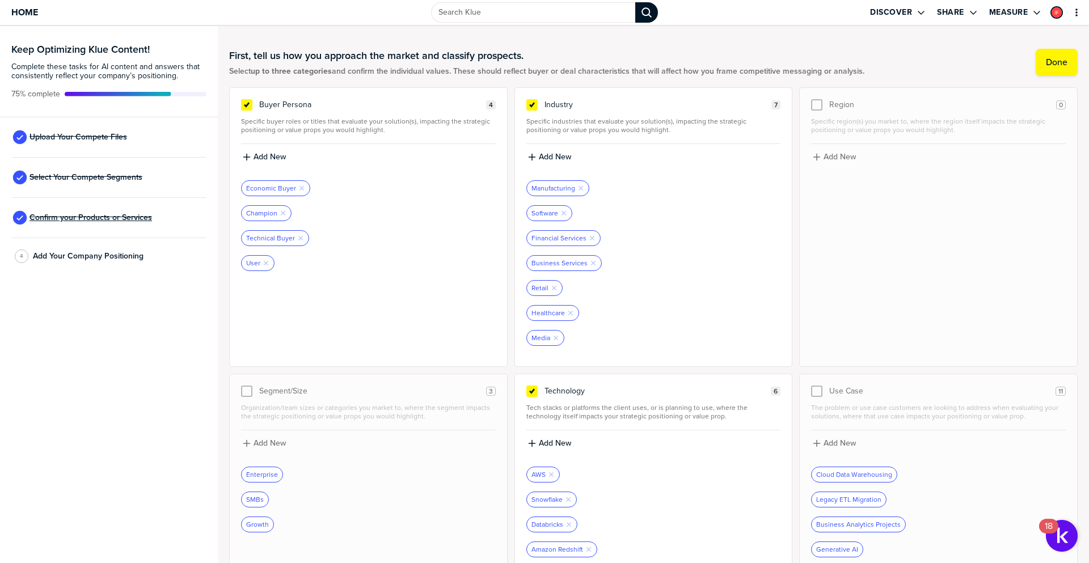
click at [81, 216] on span "Confirm your Products or Services" at bounding box center [90, 217] width 123 height 9
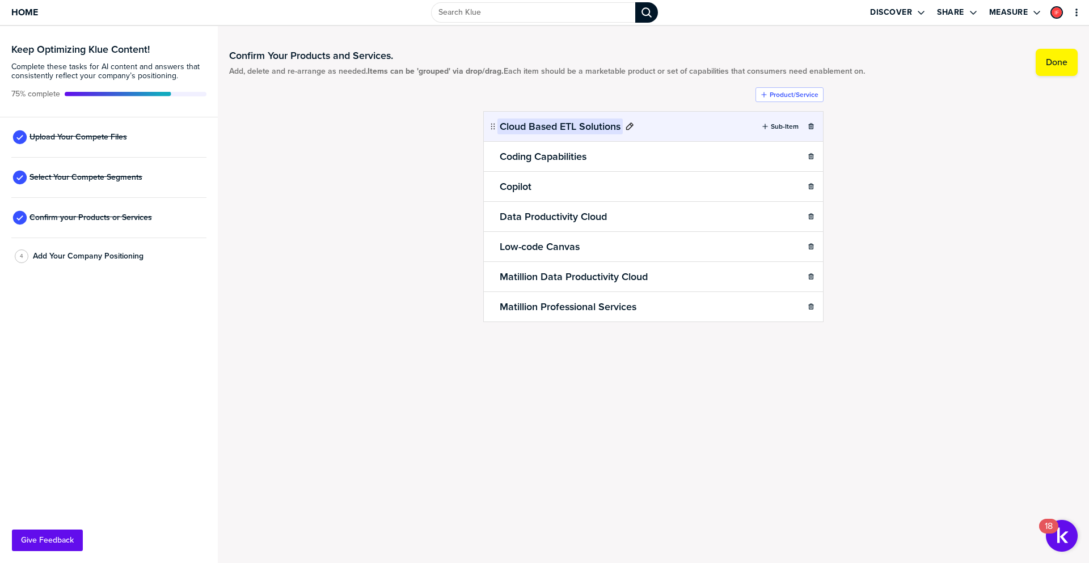
click at [548, 128] on h2 "Cloud Based ETL Solutions" at bounding box center [559, 127] width 125 height 16
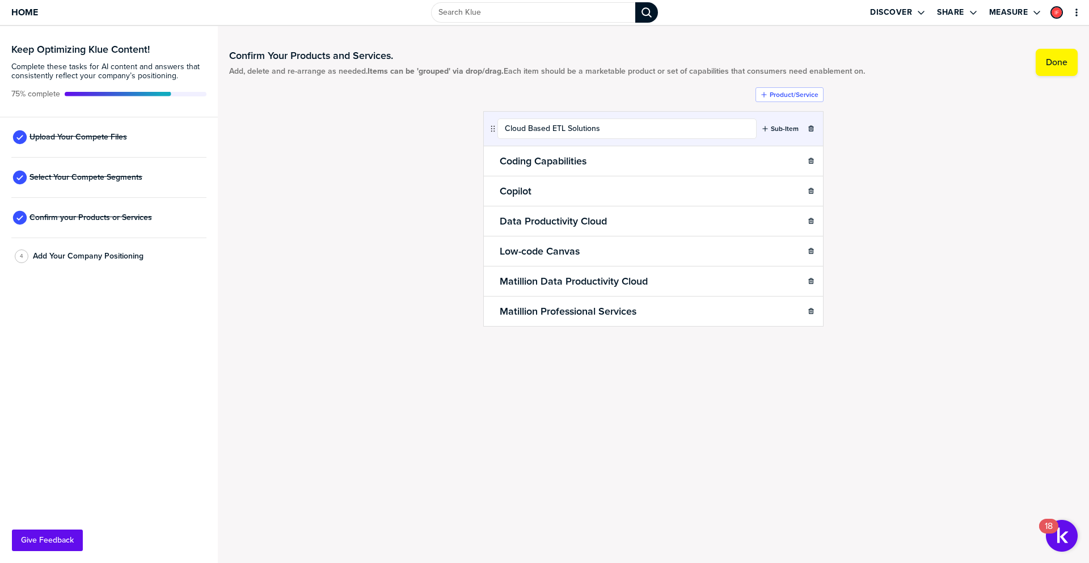
click at [438, 137] on div "Confirm Your Products and Services. Add, delete and re-arrange as needed. Items…" at bounding box center [653, 211] width 848 height 348
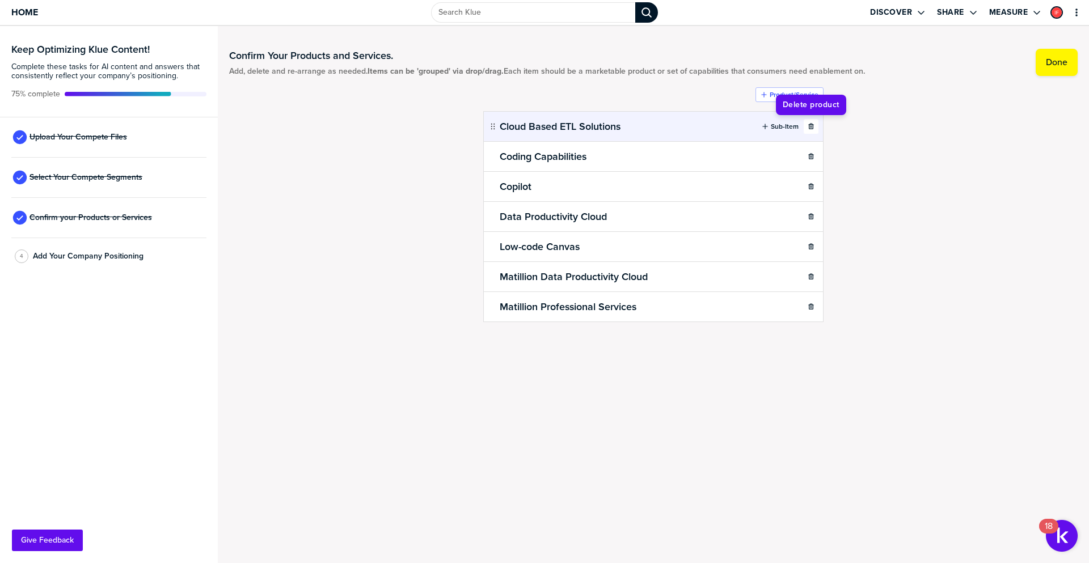
click at [808, 124] on icon "button" at bounding box center [811, 126] width 7 height 7
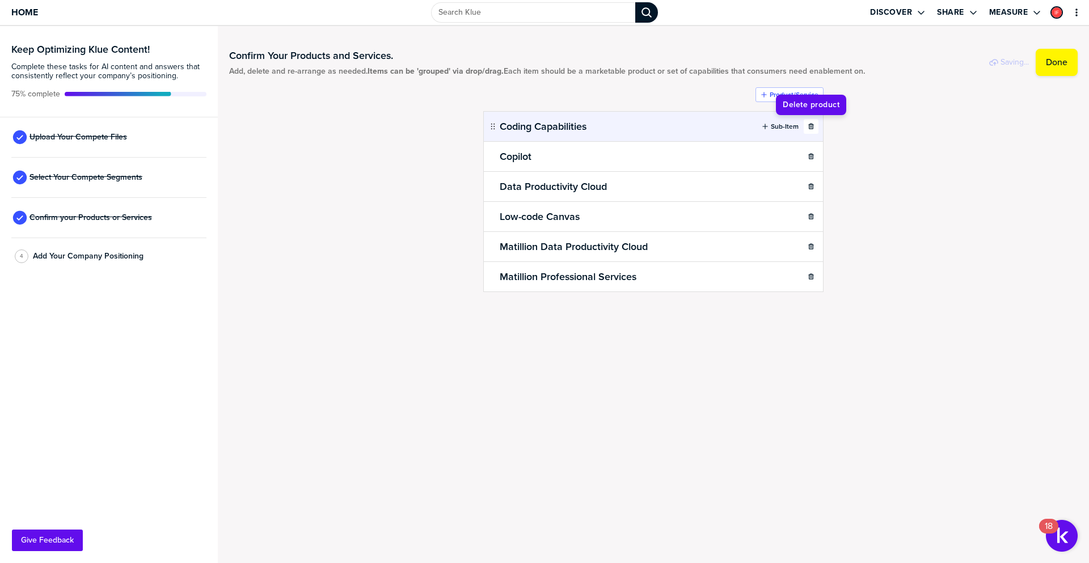
click at [809, 125] on icon "button" at bounding box center [811, 126] width 7 height 7
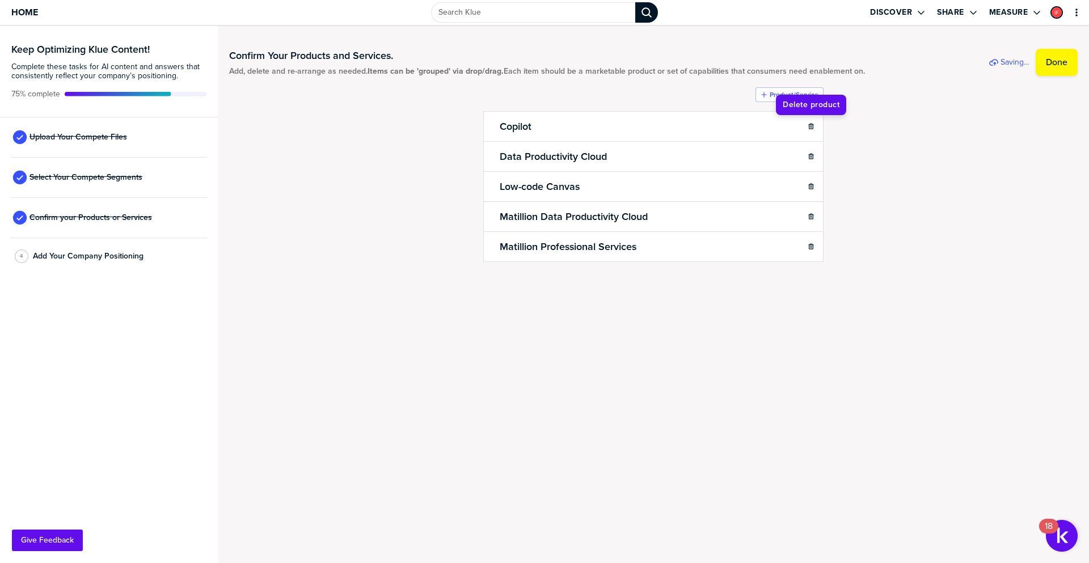
click at [809, 125] on icon "button" at bounding box center [811, 126] width 7 height 7
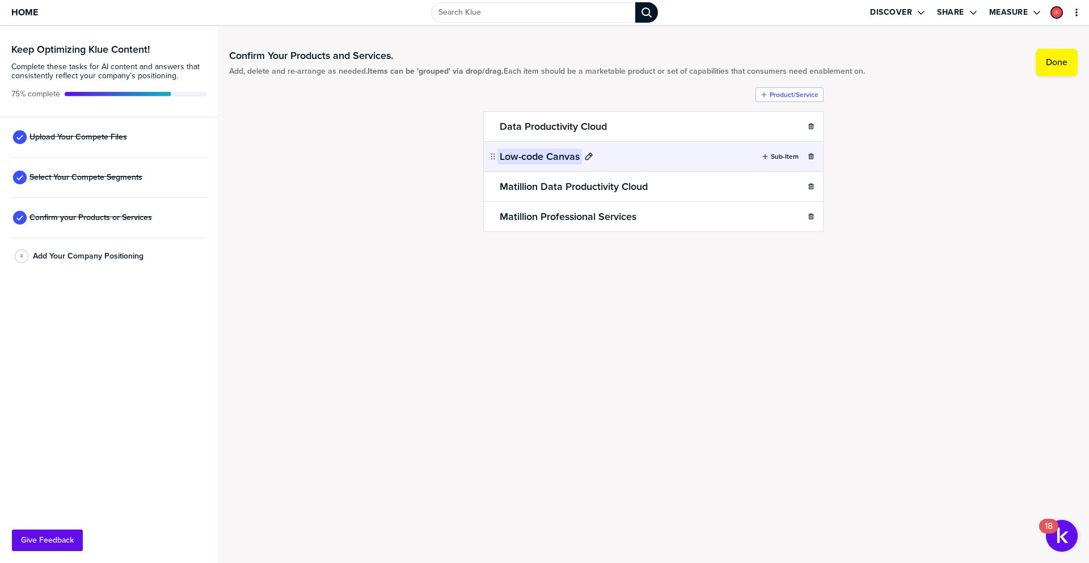
click at [565, 157] on h2 "Low-code Canvas" at bounding box center [539, 157] width 85 height 16
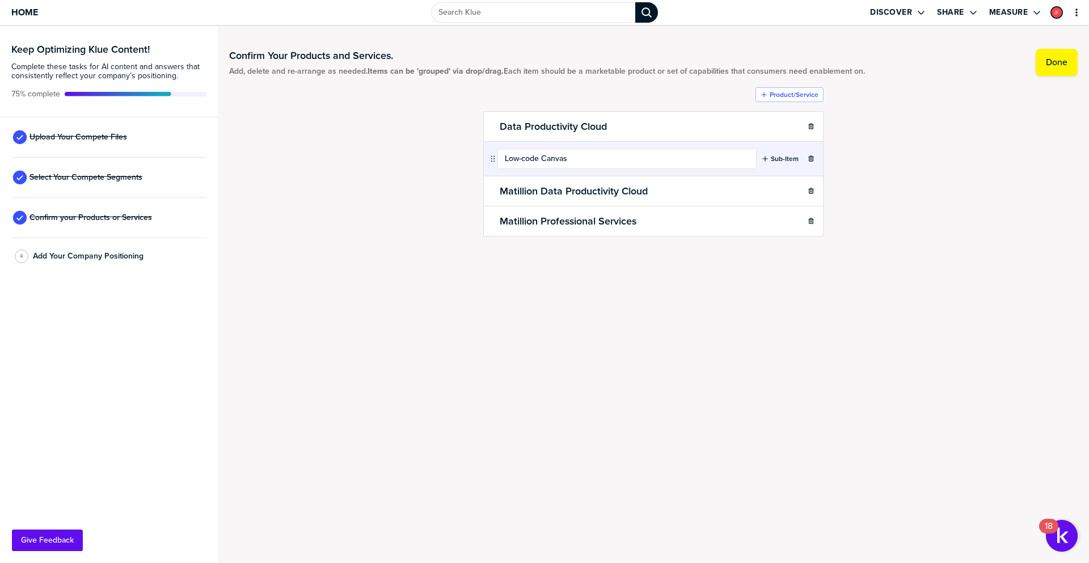
drag, startPoint x: 572, startPoint y: 160, endPoint x: 489, endPoint y: 160, distance: 82.8
click at [489, 160] on div "Low-code Canvas" at bounding box center [622, 159] width 268 height 20
click at [863, 155] on div "Confirm Your Products and Services. Add, delete and re-arrange as needed. Items…" at bounding box center [653, 163] width 848 height 253
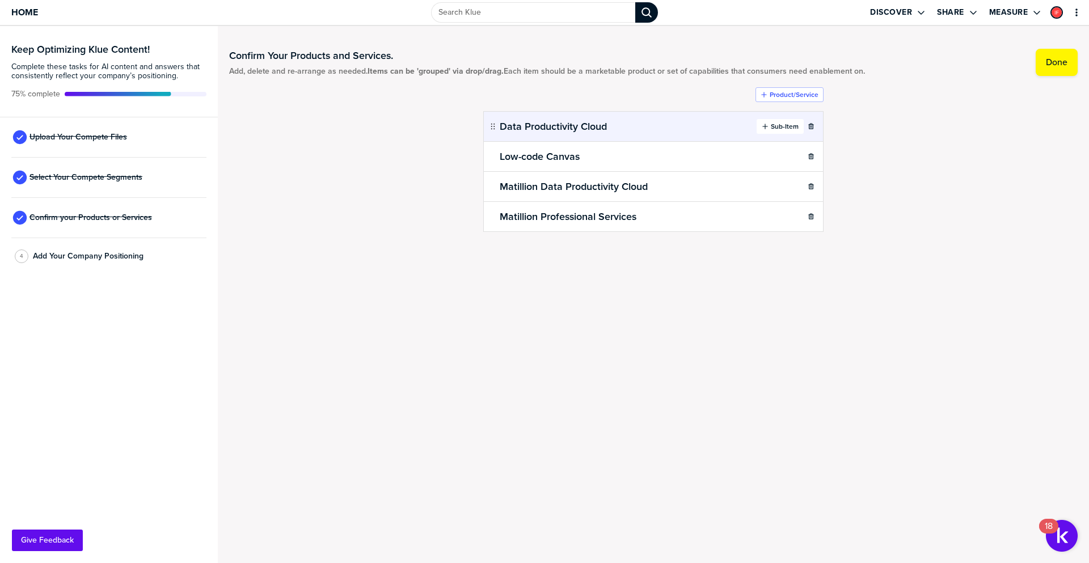
click at [782, 126] on label "Sub-Item" at bounding box center [785, 126] width 28 height 9
click at [779, 126] on label "Sub-Item" at bounding box center [785, 126] width 28 height 9
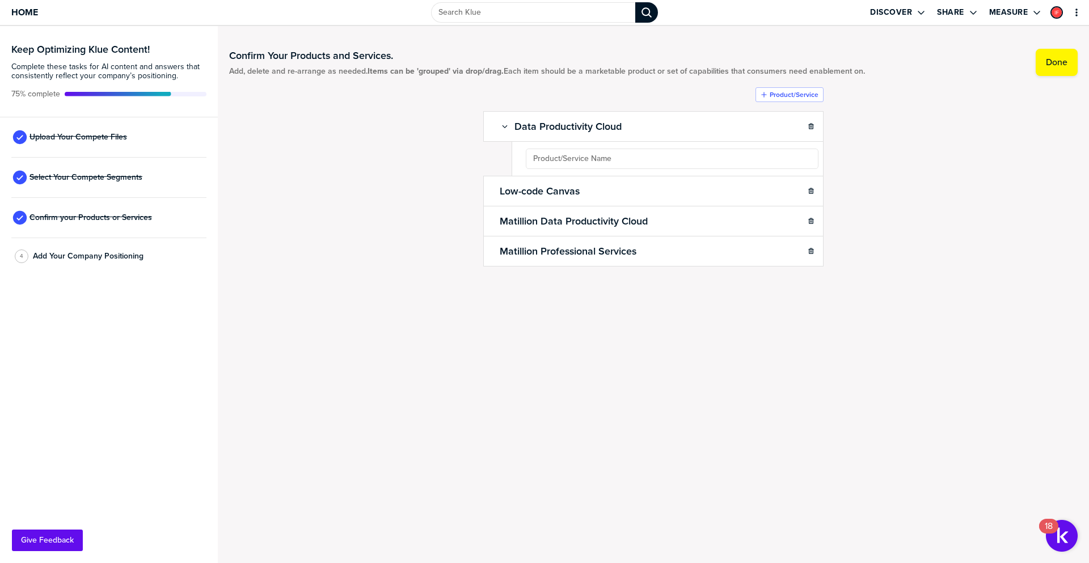
click at [591, 153] on ul "Data Productivity Cloud Sub-Item Low-code Canvas Sub-Item Matillion Data Produc…" at bounding box center [653, 188] width 340 height 155
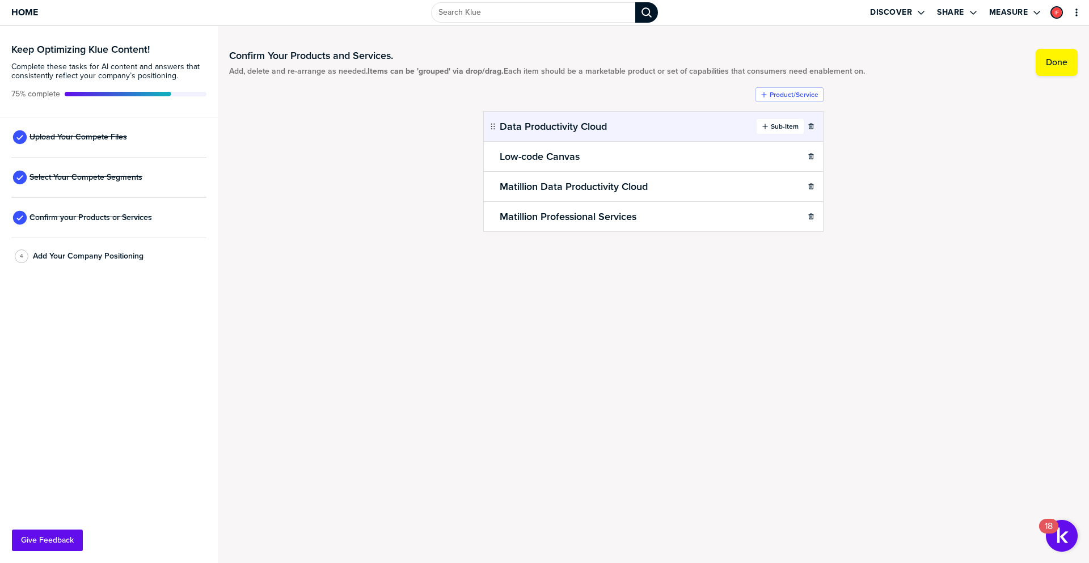
click at [780, 129] on label "Sub-Item" at bounding box center [785, 126] width 28 height 9
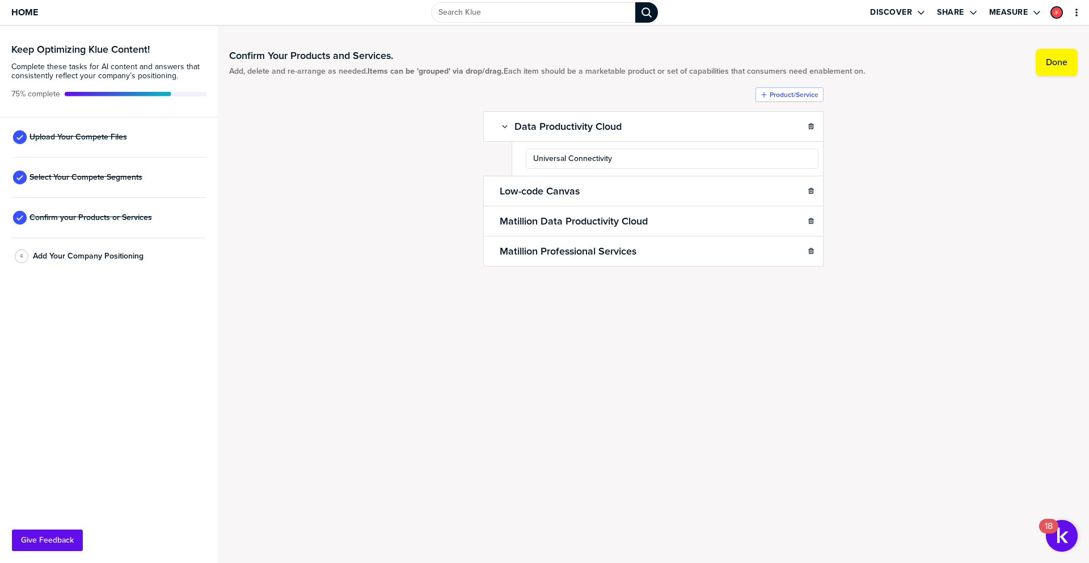
type input "Universal Connectivity"
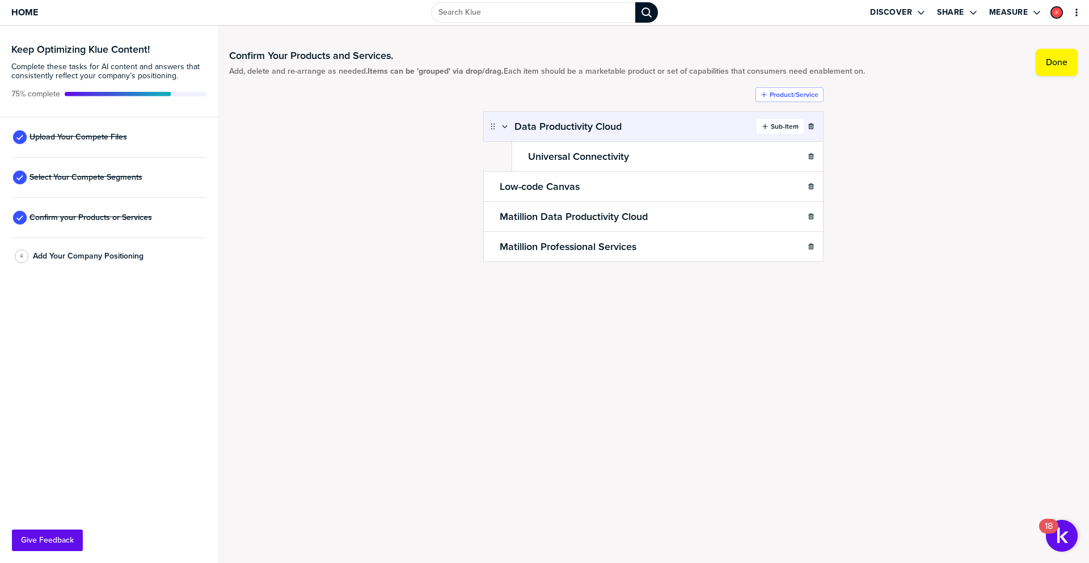
click at [776, 128] on label "Sub-Item" at bounding box center [785, 126] width 28 height 9
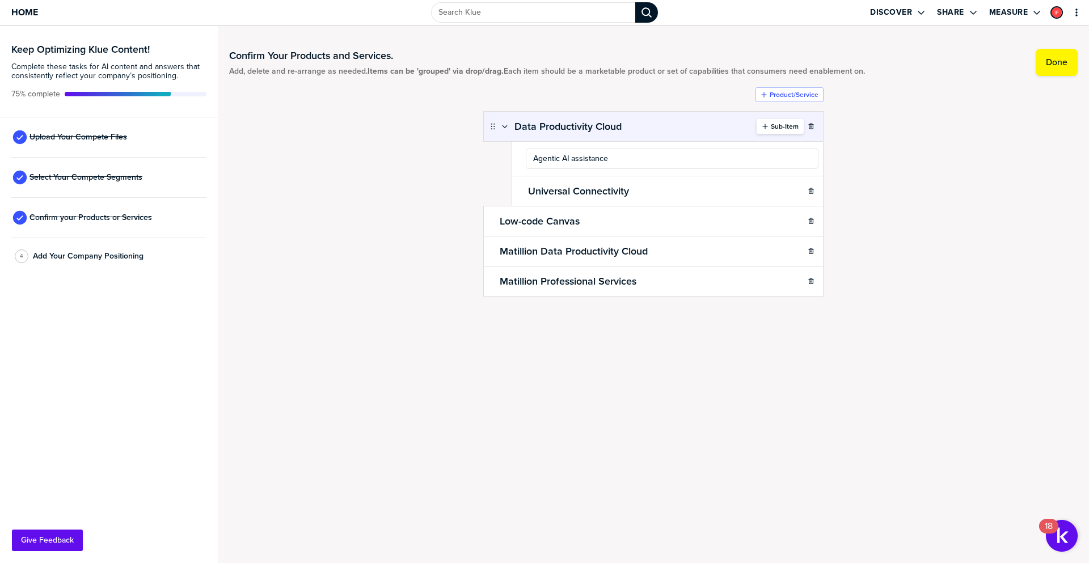
type input "Agentic AI assistance"
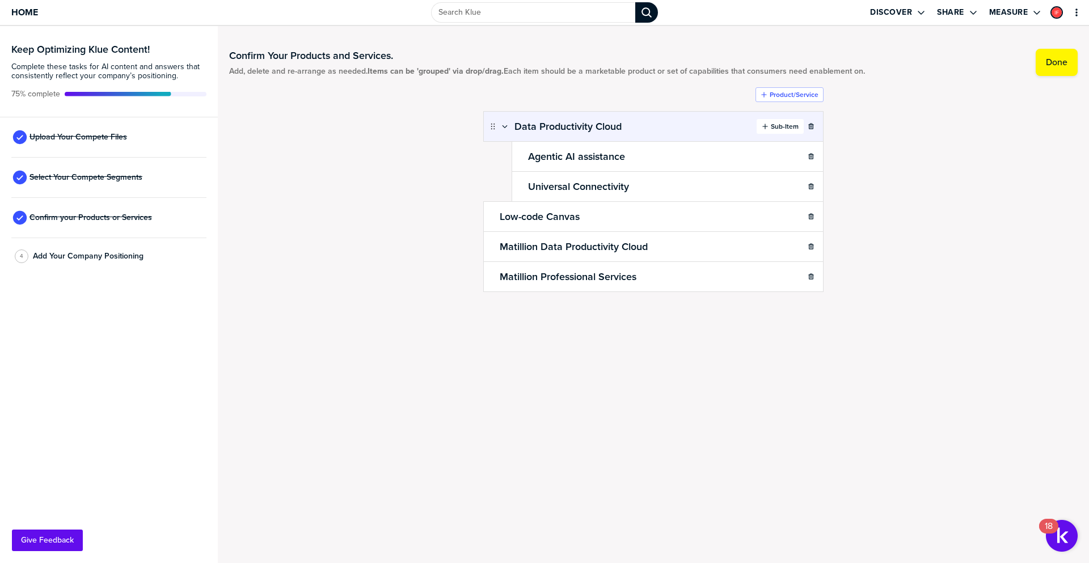
click at [772, 126] on label "Sub-Item" at bounding box center [785, 126] width 28 height 9
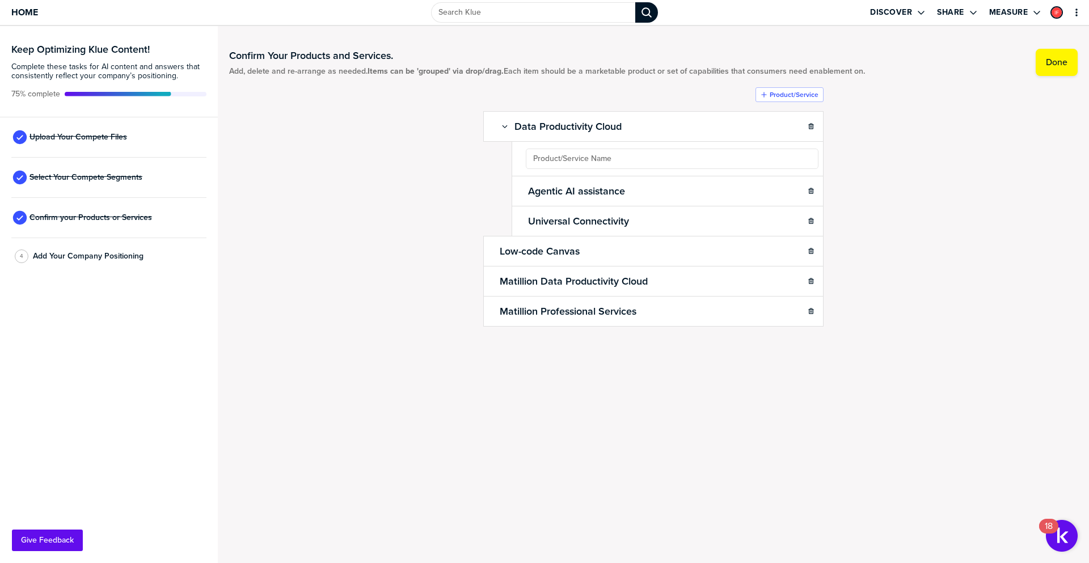
click at [632, 160] on ul "Data Productivity Cloud Sub-Item Agentic AI assistance Universal Connectivity L…" at bounding box center [653, 218] width 340 height 215
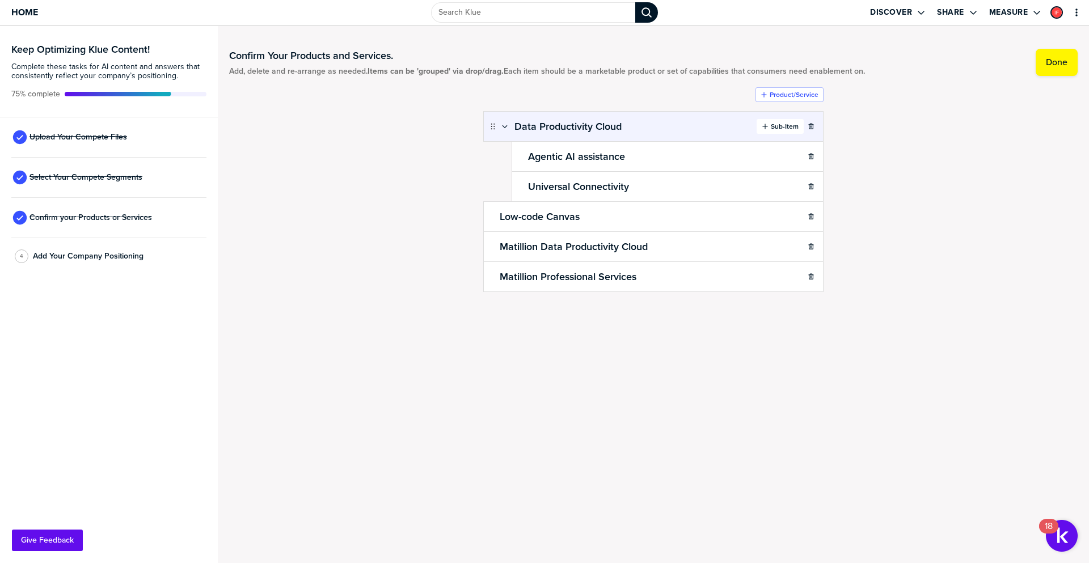
click at [784, 129] on label "Sub-Item" at bounding box center [785, 126] width 28 height 9
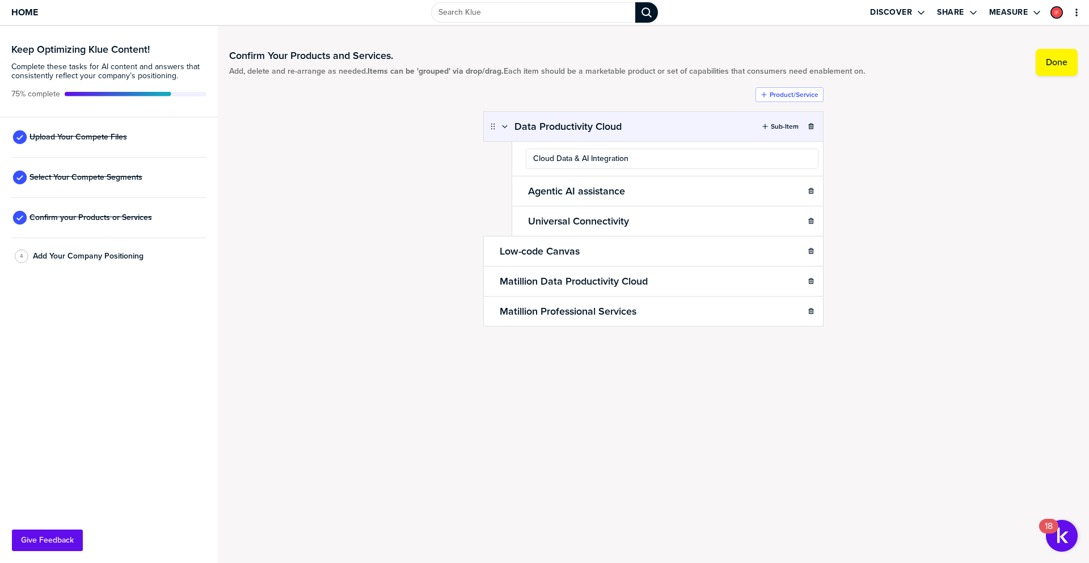
type input "Cloud Data & AI Integration"
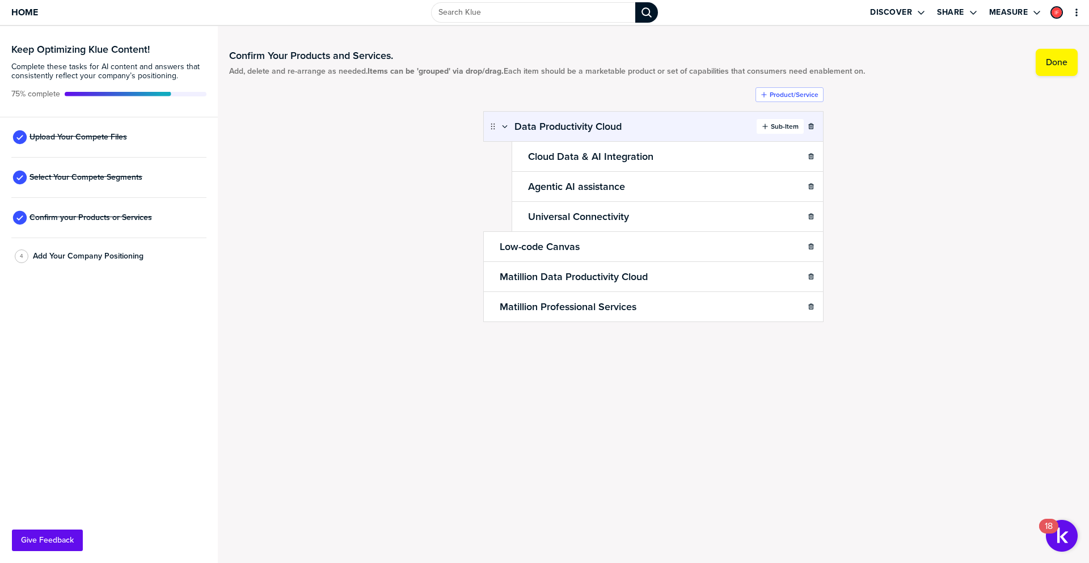
click at [776, 126] on label "Sub-Item" at bounding box center [785, 126] width 28 height 9
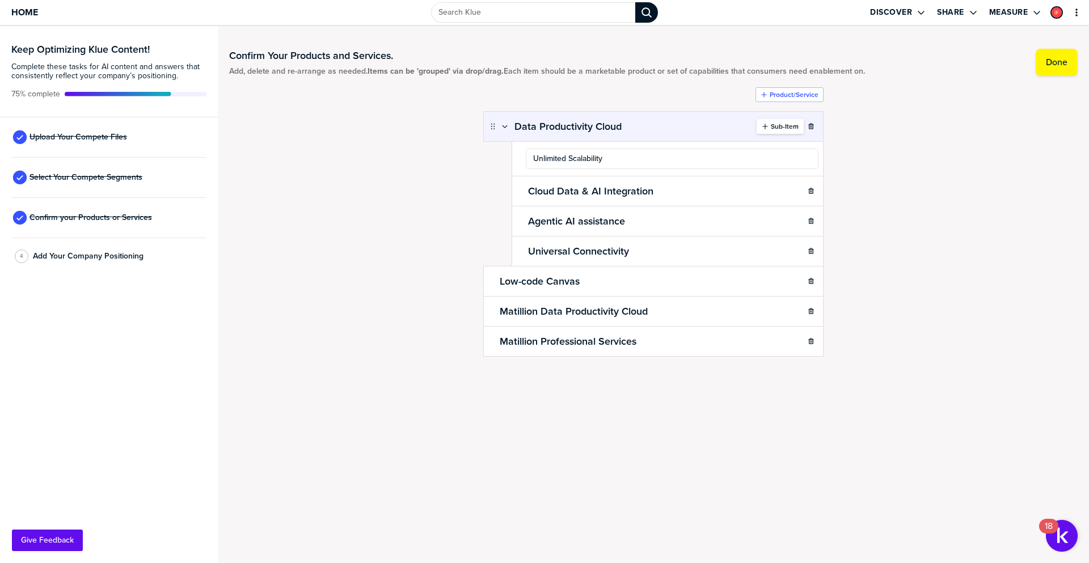
type input "Unlimited Scalability"
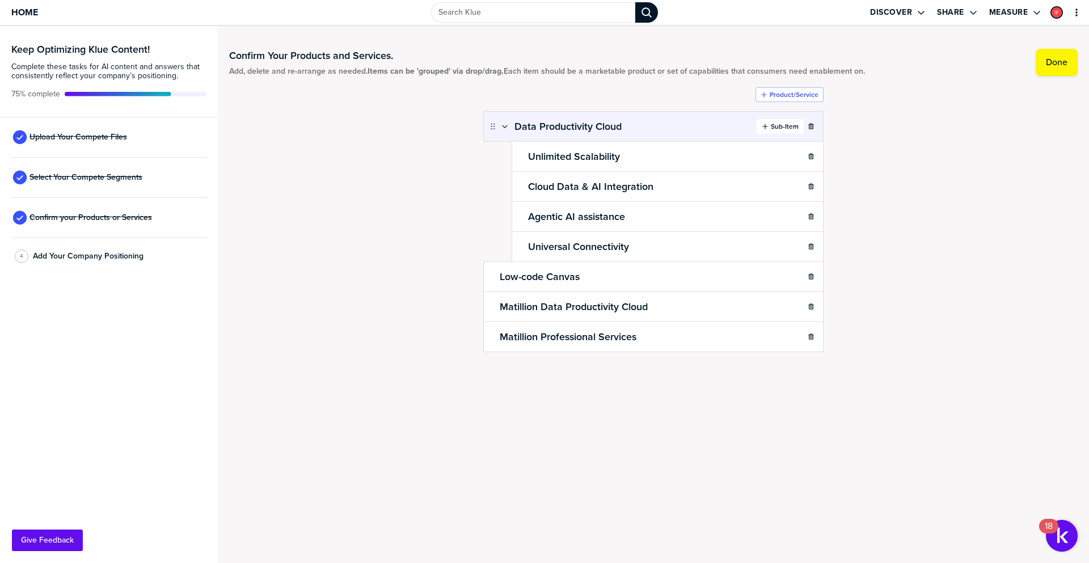
click at [776, 125] on label "Sub-Item" at bounding box center [785, 126] width 28 height 9
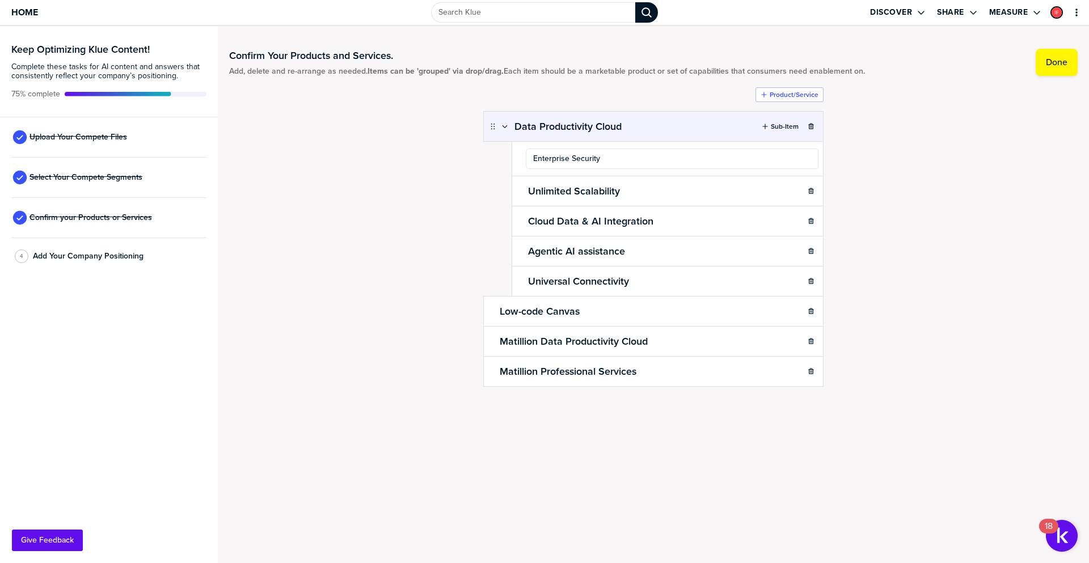
type input "Enterprise Security"
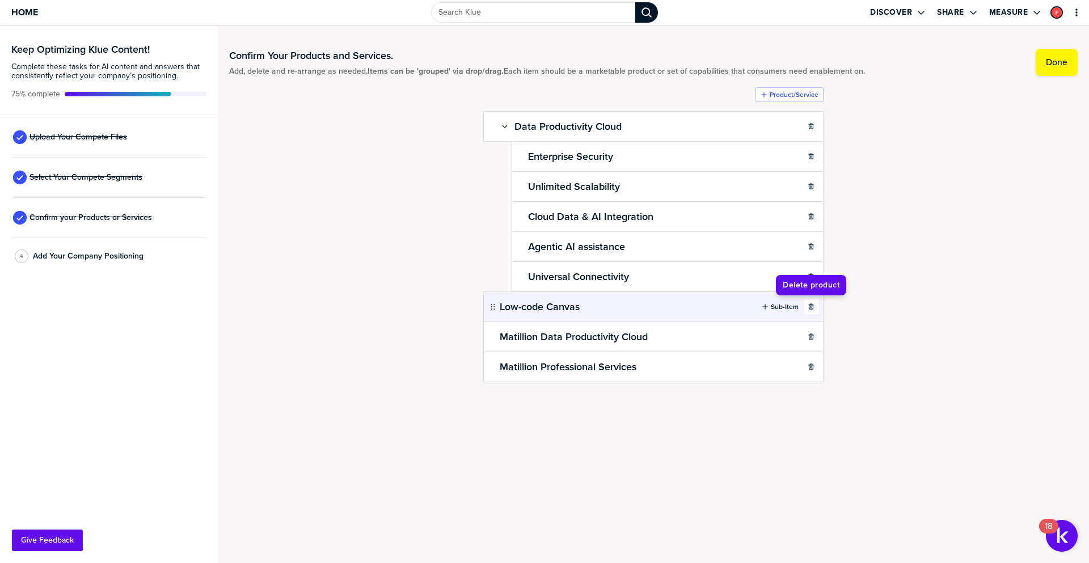
click at [809, 305] on icon "button" at bounding box center [811, 306] width 7 height 7
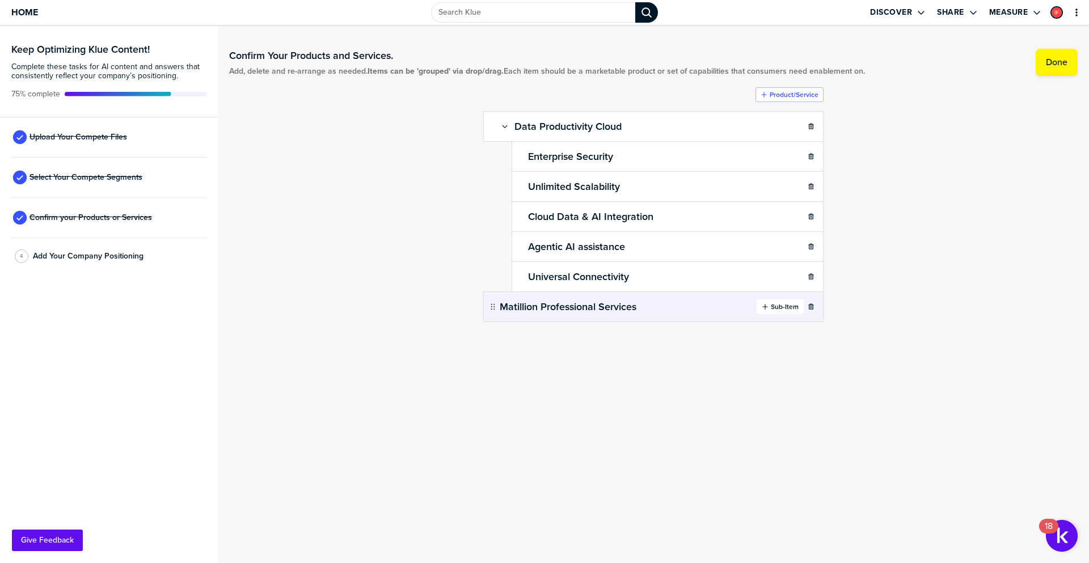
click at [778, 307] on label "Sub-Item" at bounding box center [785, 306] width 28 height 9
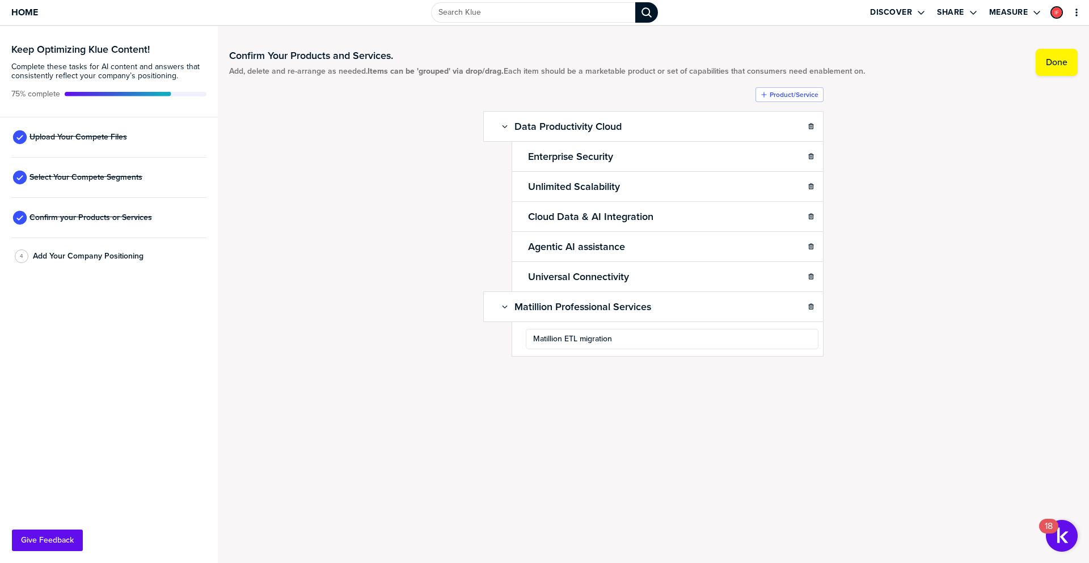
type input "Matillion ETL migration"
click at [1056, 64] on label "Done" at bounding box center [1057, 62] width 22 height 11
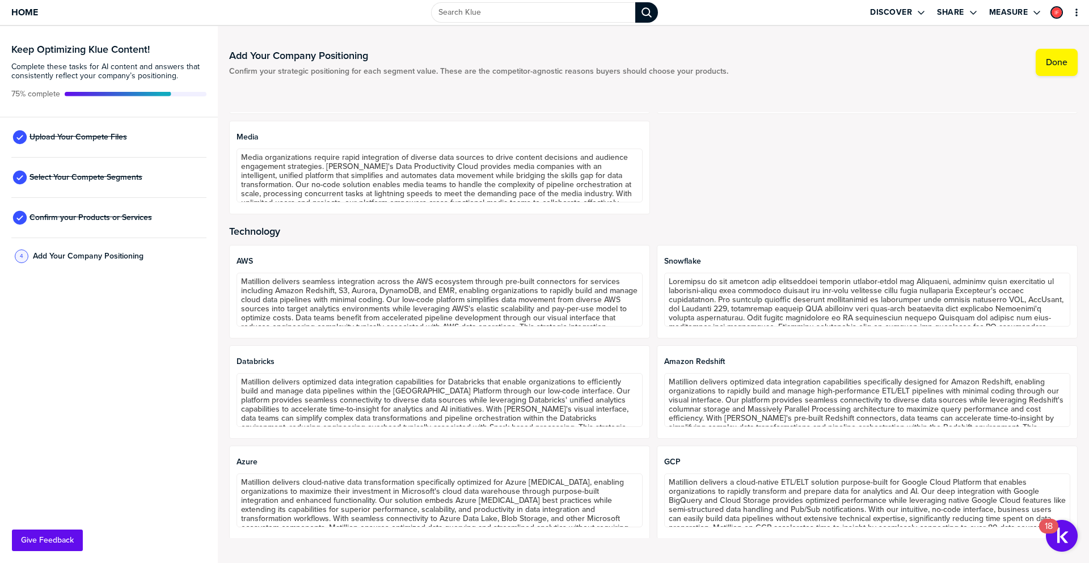
scroll to position [537, 0]
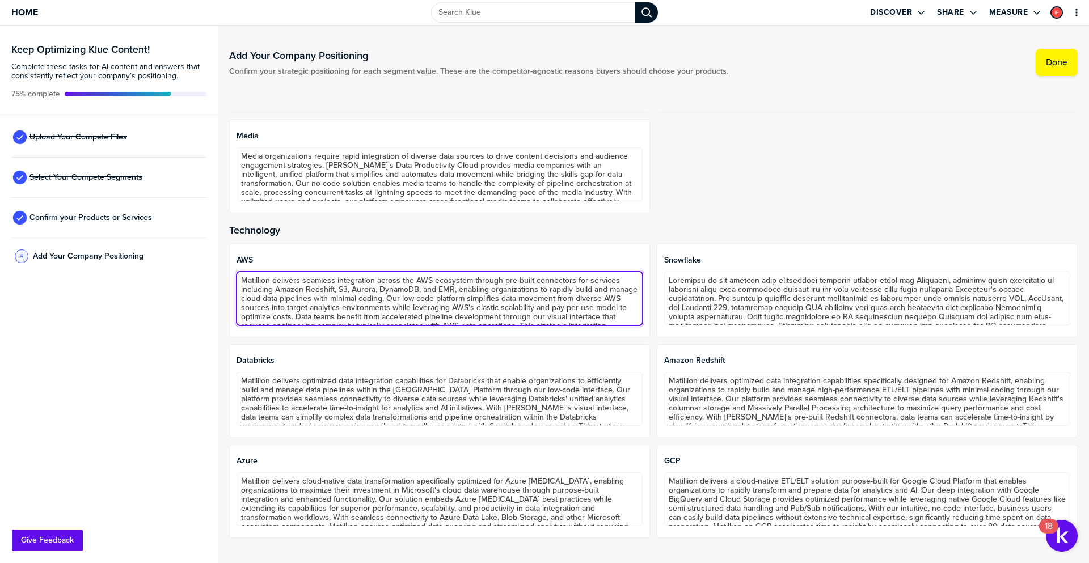
click at [605, 293] on textarea "Matillion delivers seamless integration across the AWS ecosystem through pre-bu…" at bounding box center [440, 299] width 406 height 54
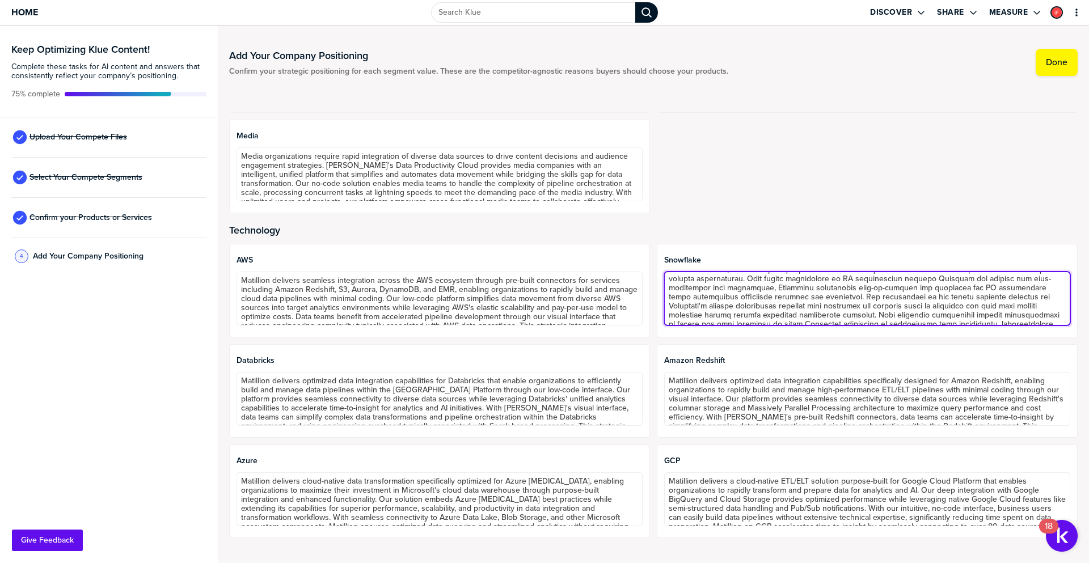
scroll to position [55, 0]
click at [687, 301] on textarea at bounding box center [867, 299] width 406 height 54
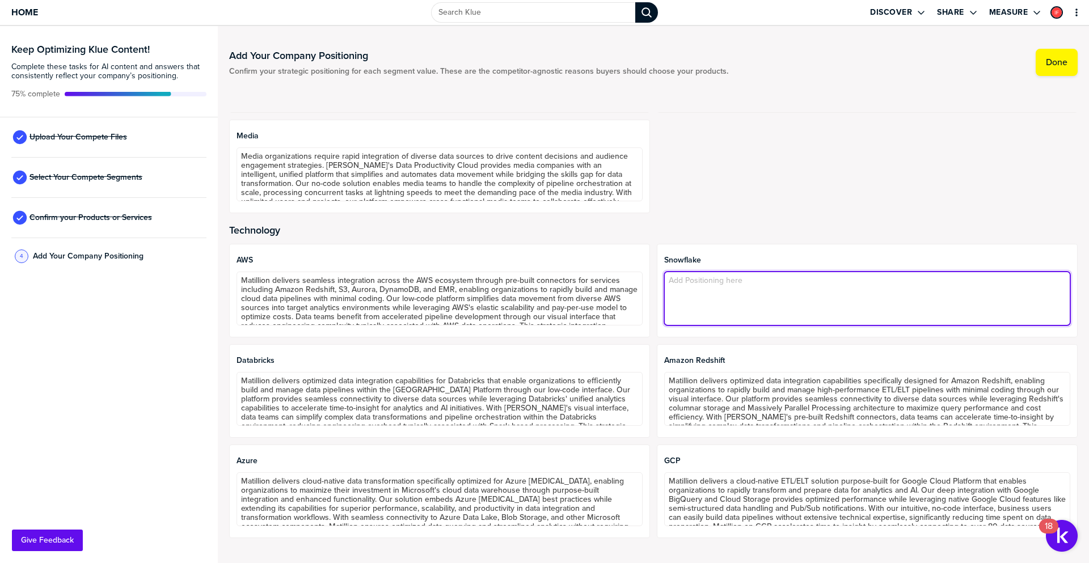
scroll to position [0, 0]
click at [694, 293] on textarea at bounding box center [867, 299] width 406 height 54
paste textarea "Matillion is the premier data integration platform purpose-built for Snowflake,…"
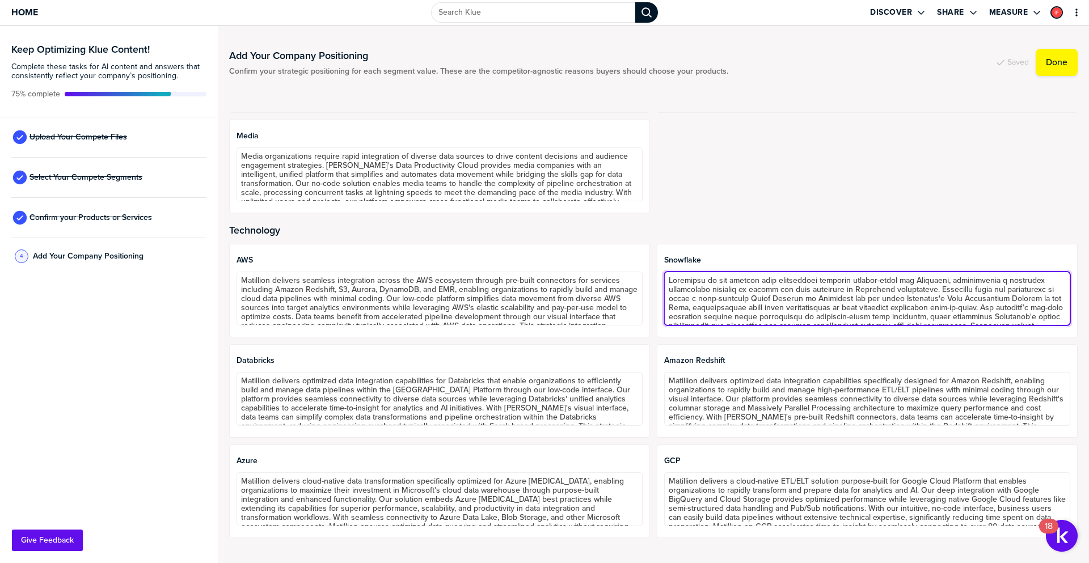
scroll to position [53, 0]
type textarea "Matillion is the premier data integration platform purpose-built for Snowflake,…"
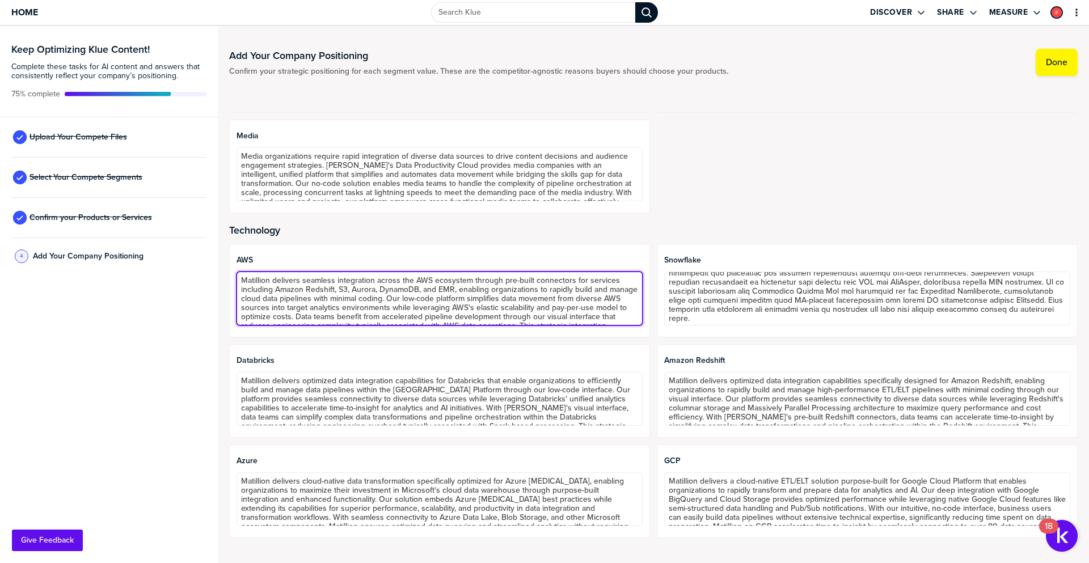
click at [485, 286] on textarea "Matillion delivers seamless integration across the AWS ecosystem through pre-bu…" at bounding box center [440, 299] width 406 height 54
click at [520, 290] on textarea "Matillion delivers seamless integration across the AWS ecosystem through pre-bu…" at bounding box center [440, 299] width 406 height 54
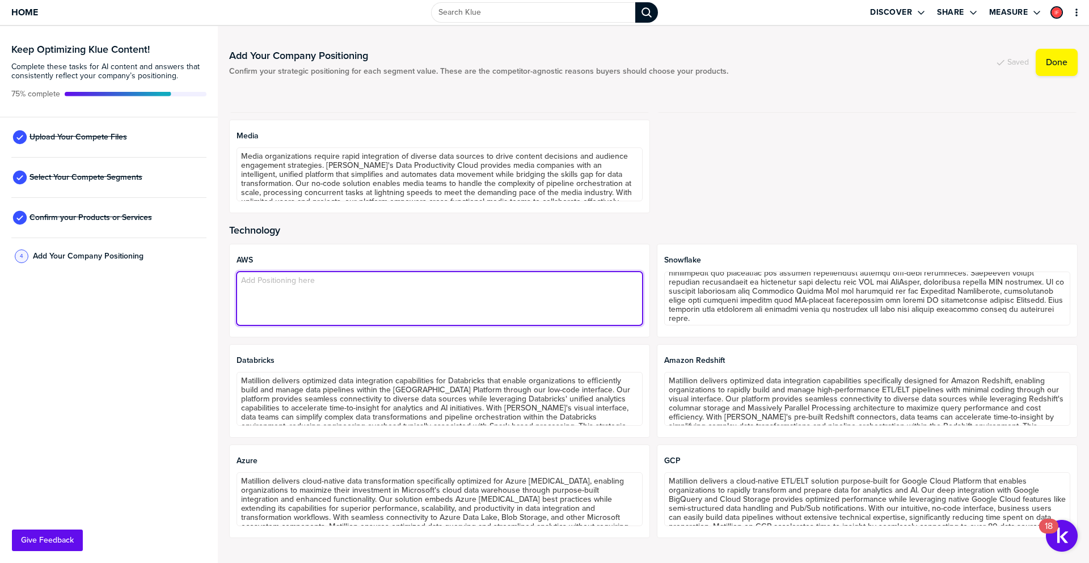
click at [371, 294] on textarea at bounding box center [440, 299] width 406 height 54
paste textarea "Matillion is an AWS Advanced Technology Partner with demonstrated competencies …"
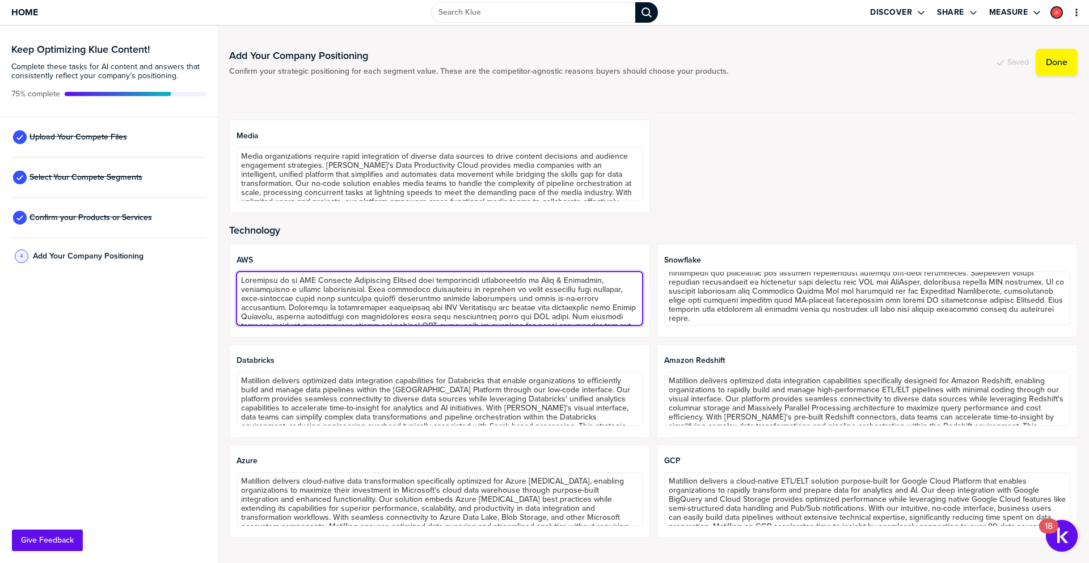
scroll to position [62, 0]
type textarea "Matillion is an AWS Advanced Technology Partner with demonstrated competencies …"
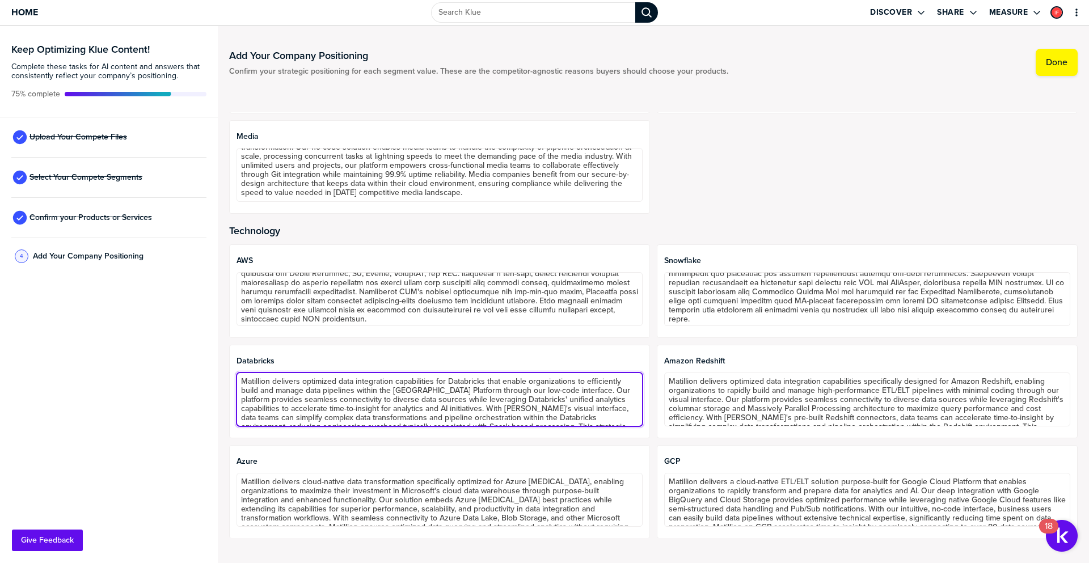
scroll to position [537, 0]
click at [436, 396] on textarea "Matillion delivers optimized data integration capabilities for Databricks that …" at bounding box center [440, 399] width 406 height 54
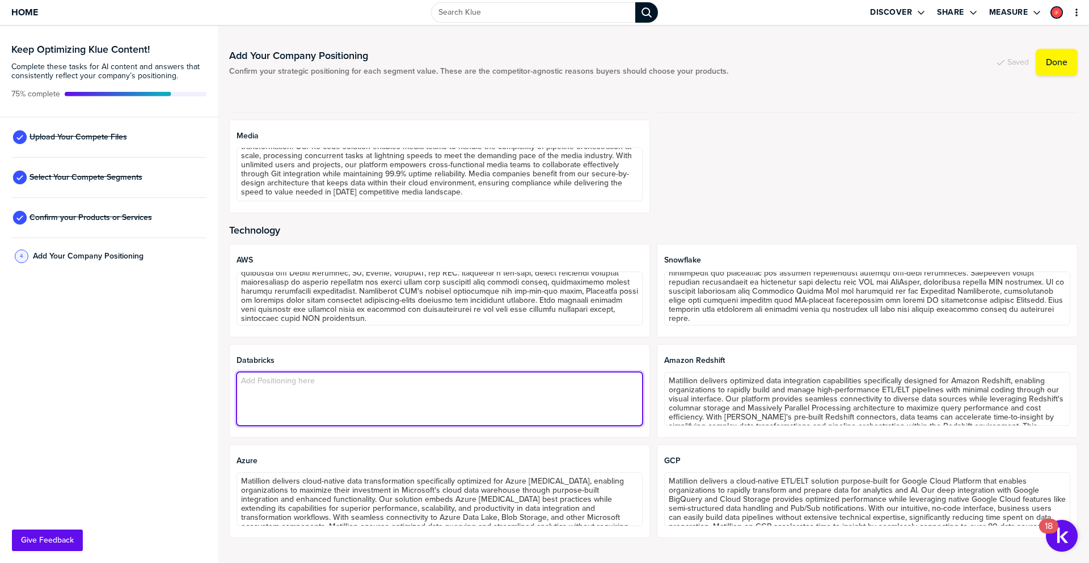
click at [434, 383] on textarea at bounding box center [440, 399] width 406 height 54
paste textarea "The partnership between Matillion and Databricks is a strategic collaboration t…"
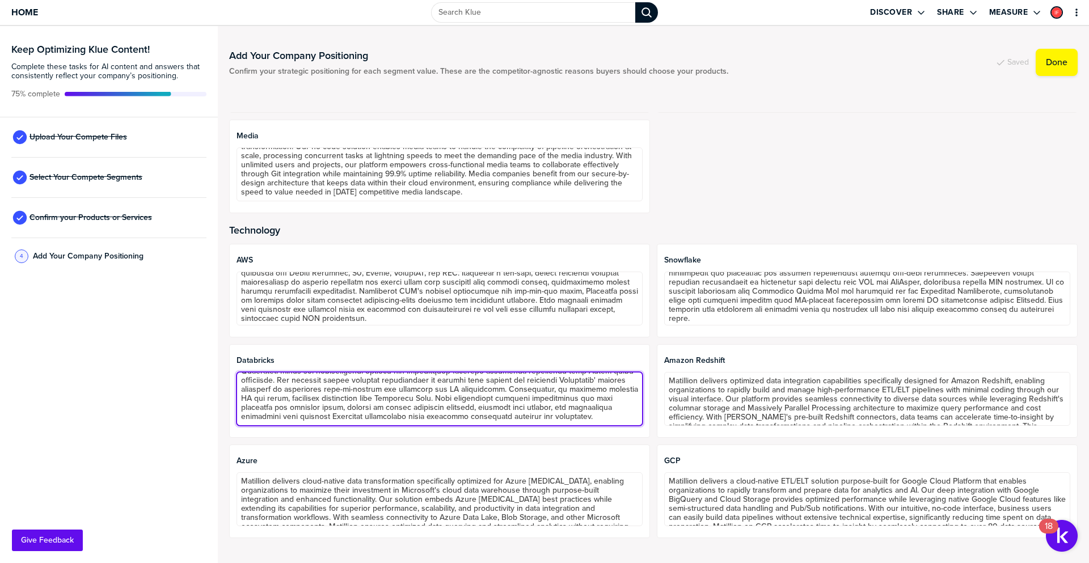
scroll to position [55, 0]
type textarea "The partnership between Matillion and Databricks is a strategic collaboration t…"
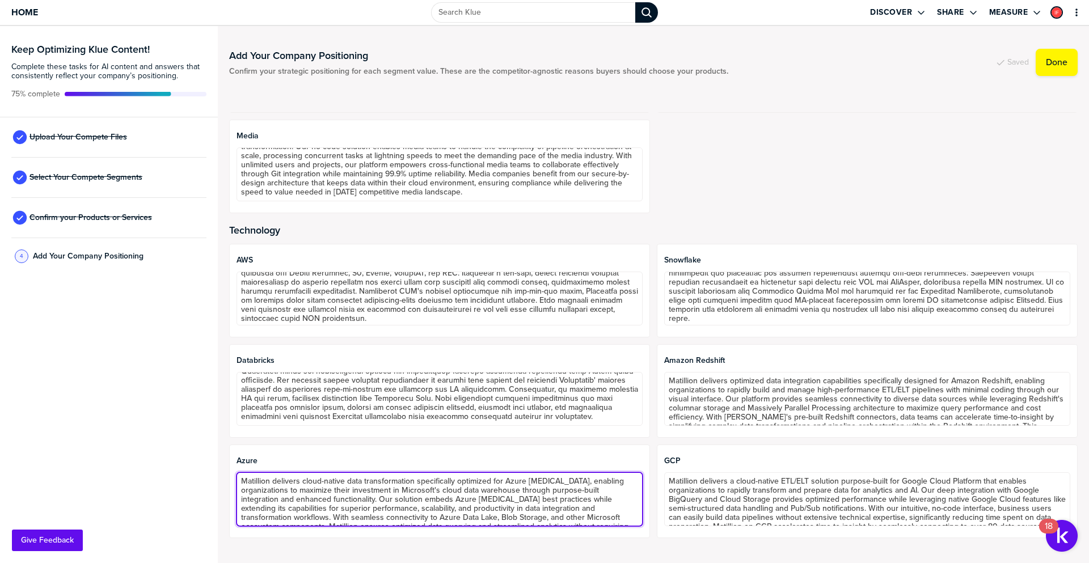
click at [428, 496] on textarea "Matillion delivers cloud-native data transformation specifically optimized for …" at bounding box center [440, 499] width 406 height 54
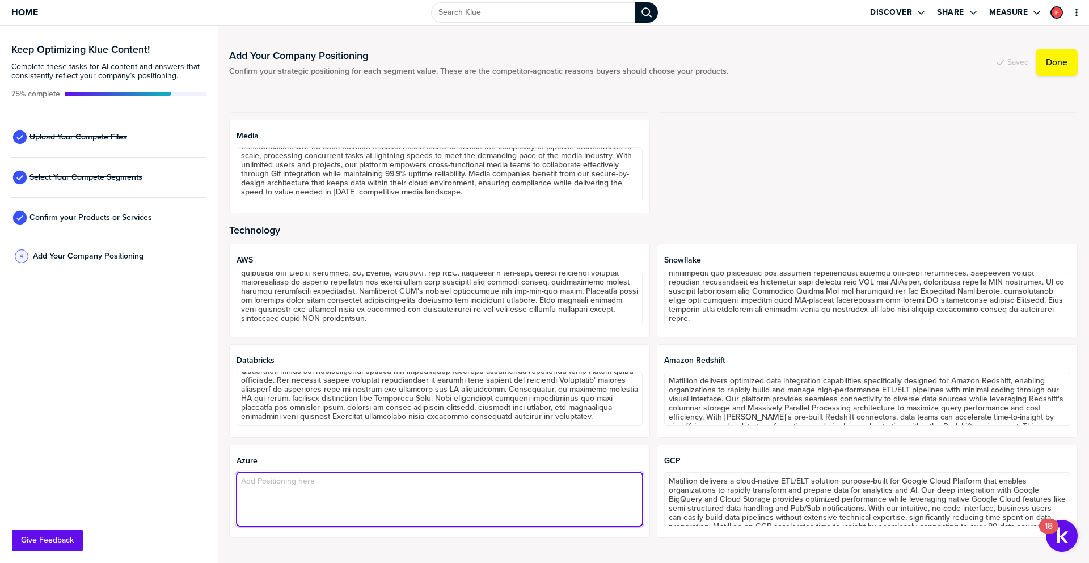
click at [311, 492] on textarea at bounding box center [440, 499] width 406 height 54
paste textarea "Matillion maintains a deep partnership with Microsoft Azure, underscored by its…"
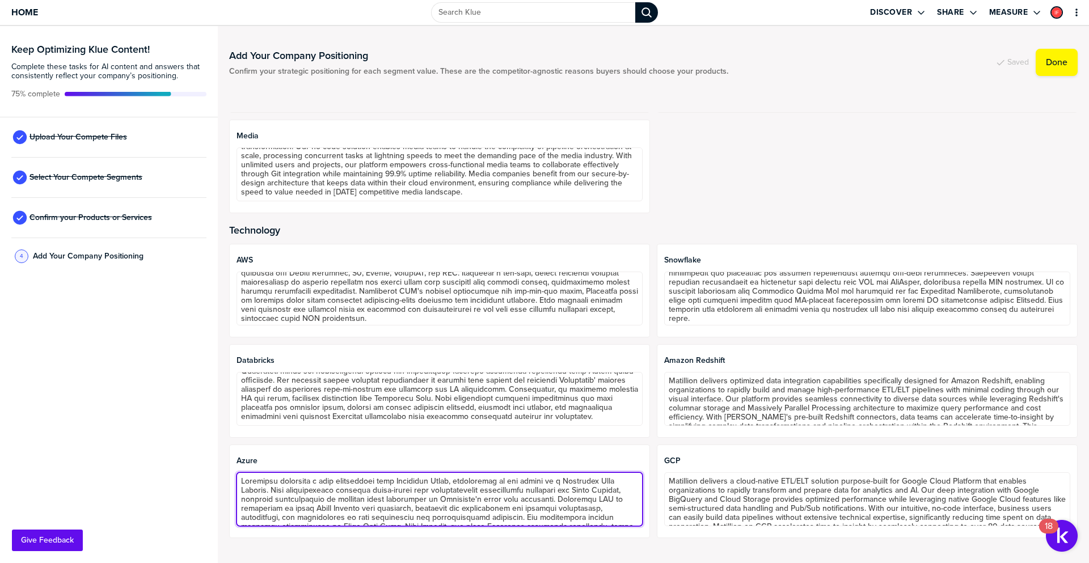
scroll to position [53, 0]
type textarea "Matillion maintains a deep partnership with Microsoft Azure, underscored by its…"
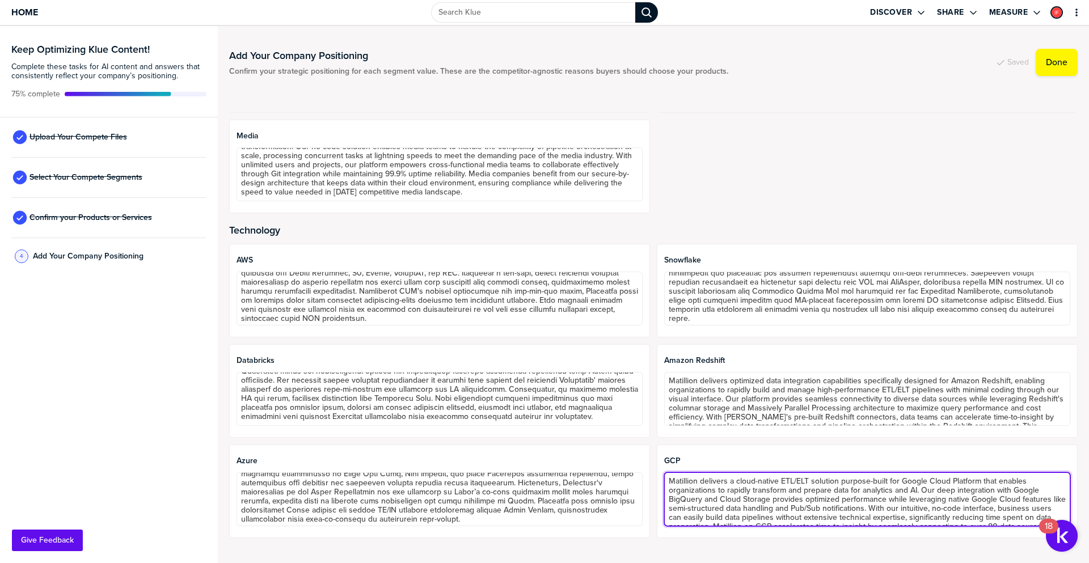
click at [689, 496] on textarea "Matillion delivers a cloud-native ETL/ELT solution purpose-built for Google Clo…" at bounding box center [867, 499] width 406 height 54
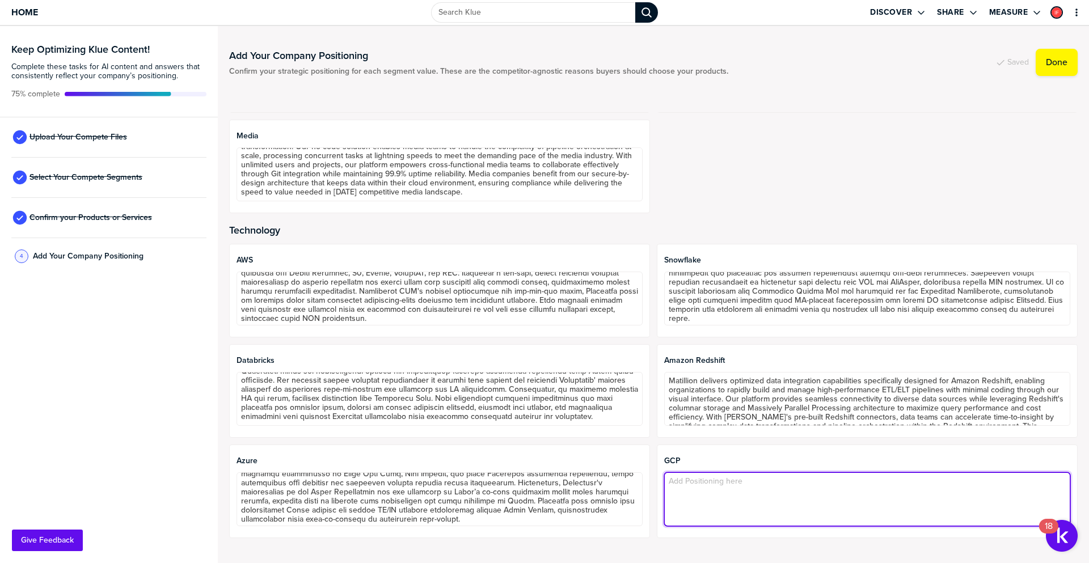
click at [707, 506] on textarea at bounding box center [867, 499] width 406 height 54
paste textarea "Matillion is a Google Cloud Build Partner, making its services readily availabl…"
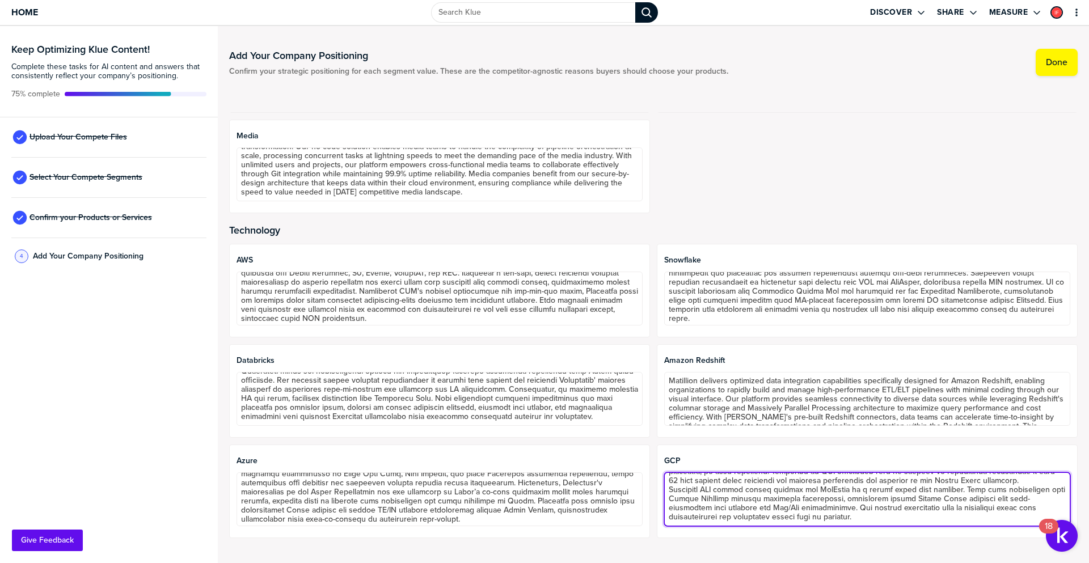
scroll to position [64, 0]
type textarea "Matillion is a Google Cloud Build Partner, making its services readily availabl…"
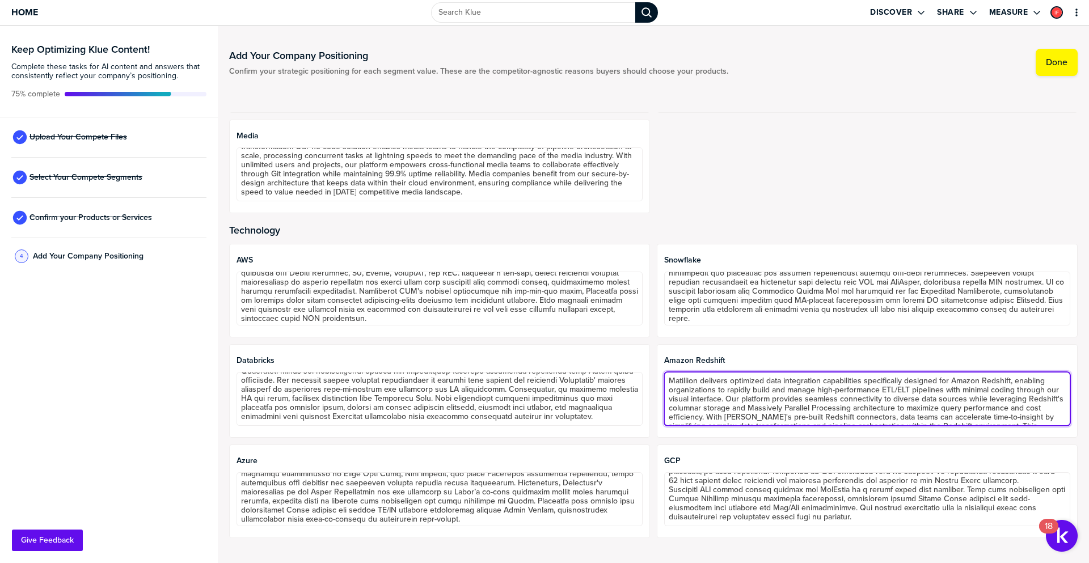
click at [708, 399] on textarea "Matillion delivers optimized data integration capabilities specifically designe…" at bounding box center [867, 399] width 406 height 54
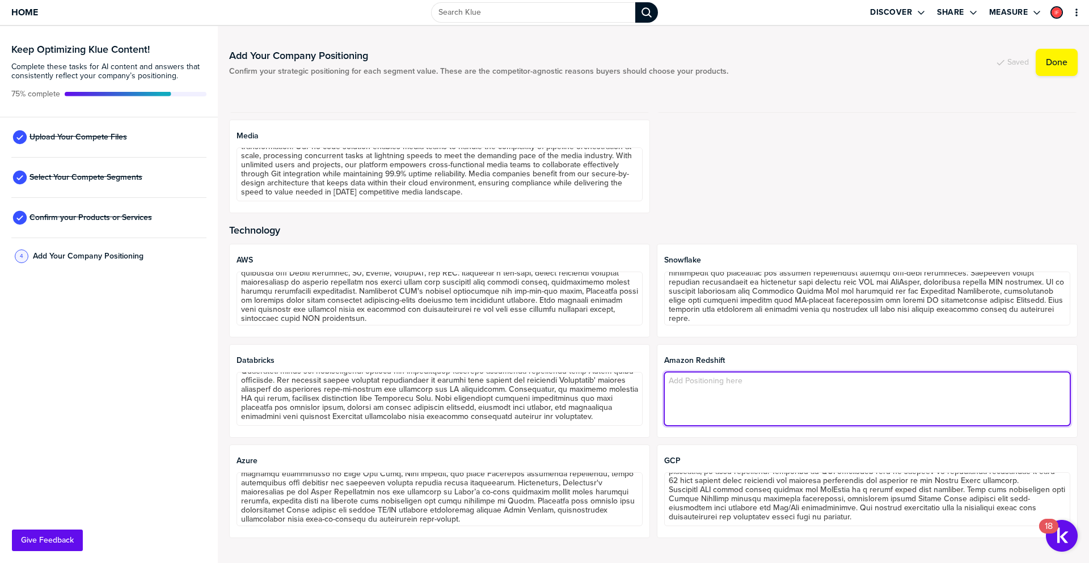
click at [704, 379] on textarea at bounding box center [867, 399] width 406 height 54
paste textarea "Matillion delivers optimized data integration capabilities specifically designe…"
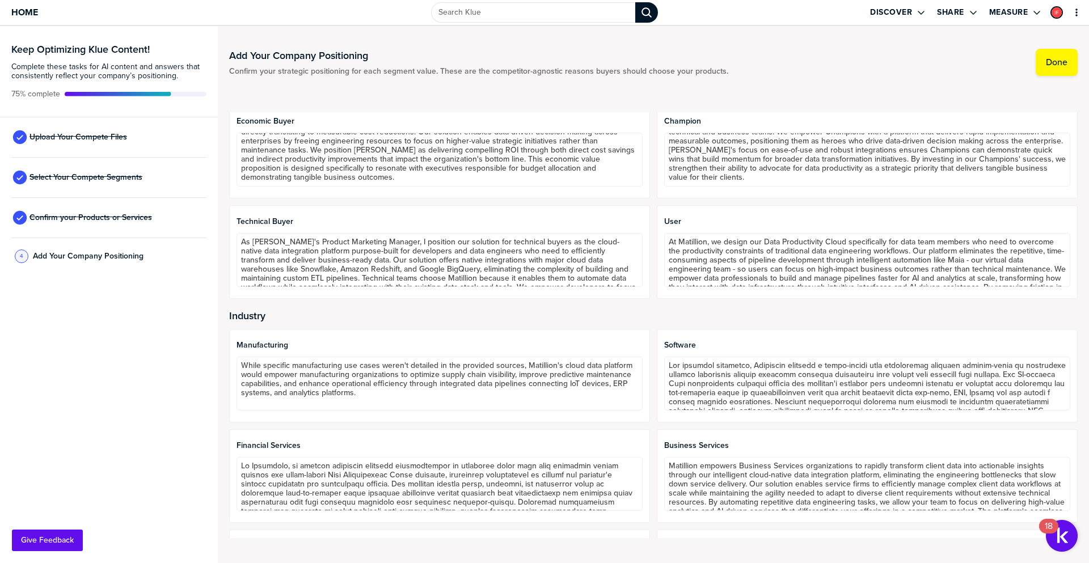
scroll to position [0, 0]
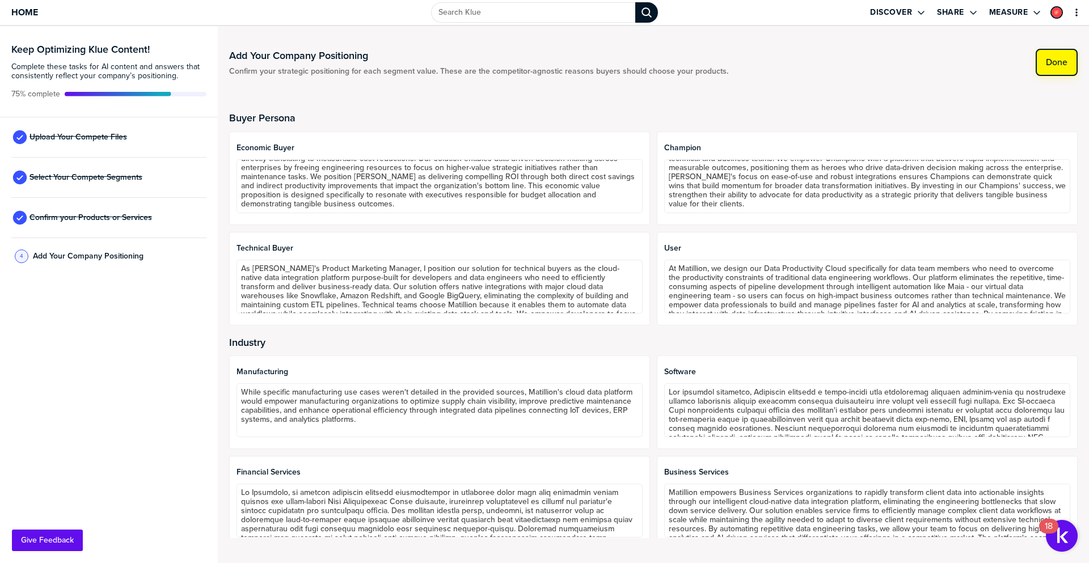
type textarea "Matillion delivers optimized data integration capabilities specifically designe…"
click at [1061, 58] on label "Done" at bounding box center [1057, 62] width 22 height 11
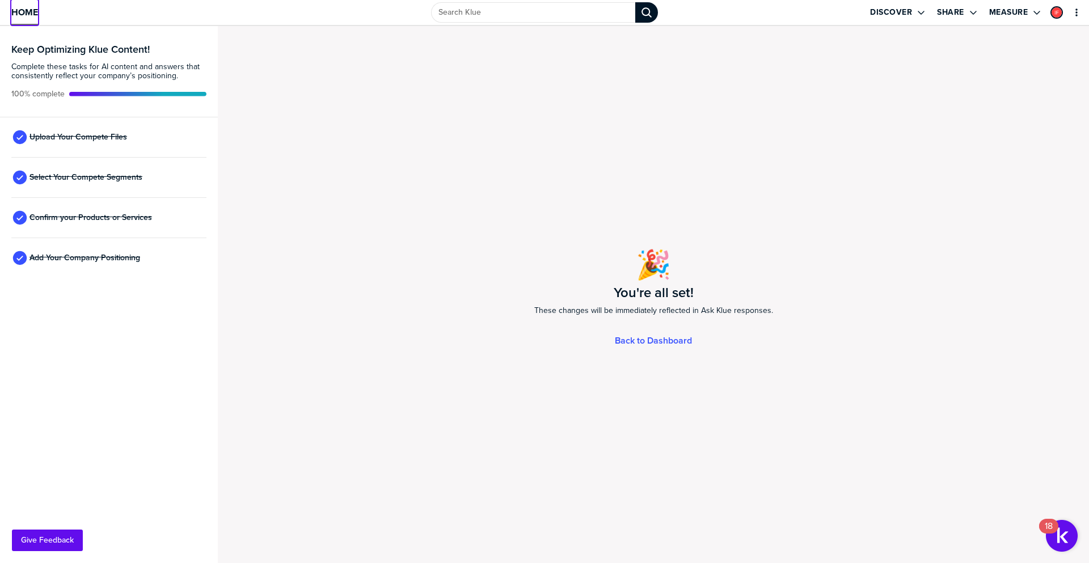
click at [28, 10] on span "Home" at bounding box center [24, 12] width 27 height 10
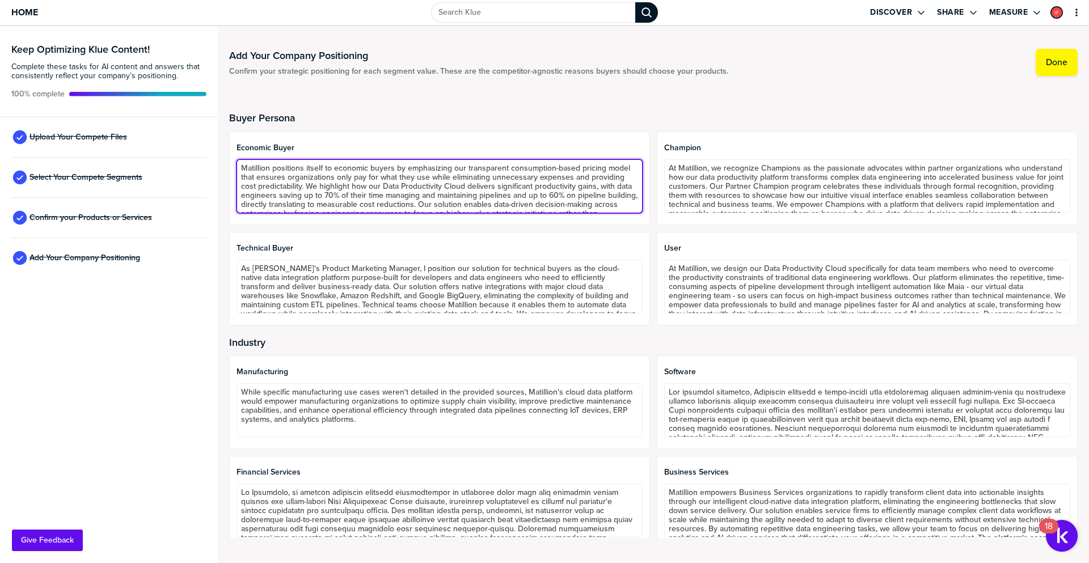
click at [395, 185] on textarea "Matillion positions itself to economic buyers by emphasizing our transparent co…" at bounding box center [440, 186] width 406 height 54
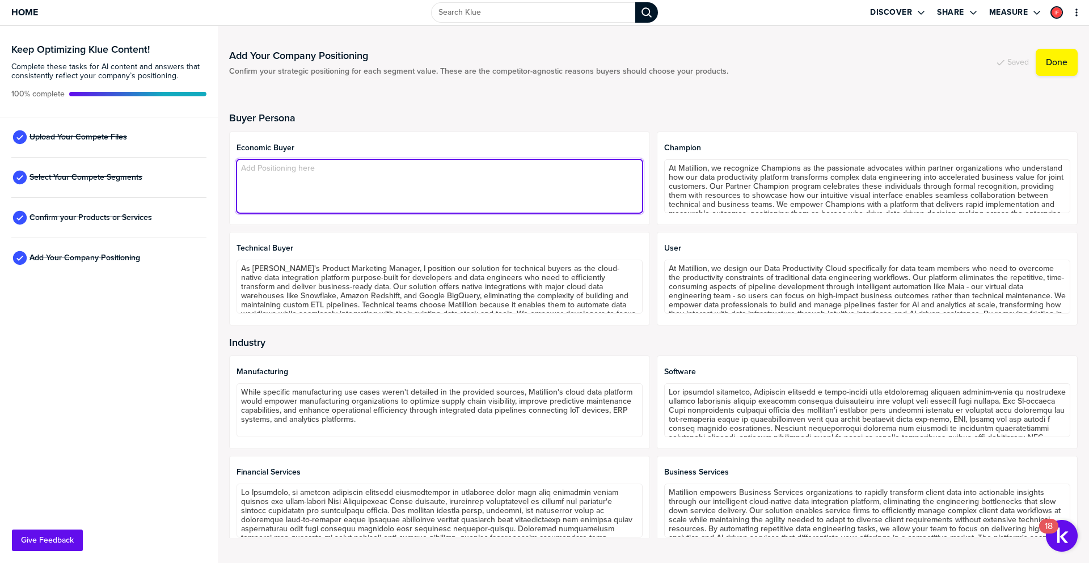
click at [314, 172] on textarea at bounding box center [440, 186] width 406 height 54
paste textarea "Economic buyers value [PERSON_NAME] thanks to its ability to deliver rapid ROI …"
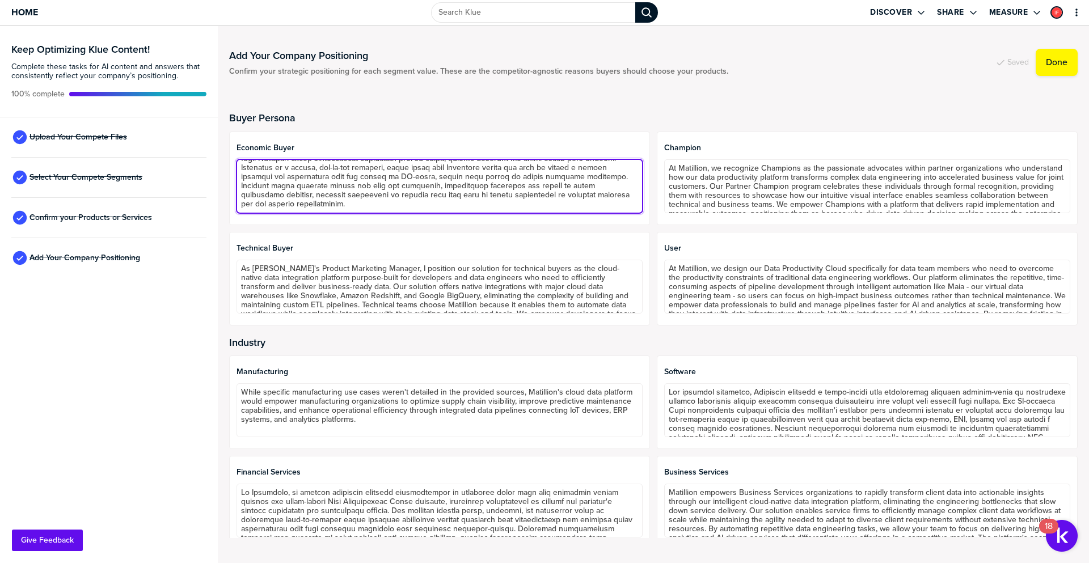
scroll to position [119, 0]
type textarea "Economic buyers value [PERSON_NAME] thanks to its ability to deliver rapid ROI …"
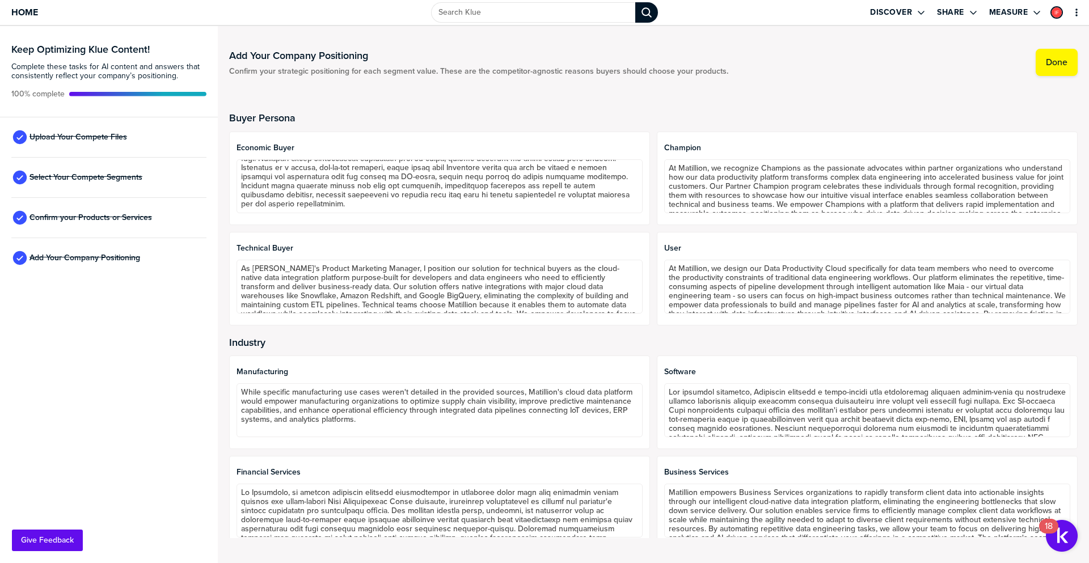
click at [681, 108] on div "Buyer Persona Economic Buyer Champion Technical Buyer As [PERSON_NAME]'s Produc…" at bounding box center [653, 319] width 848 height 465
click at [1057, 61] on label "Done" at bounding box center [1057, 62] width 22 height 11
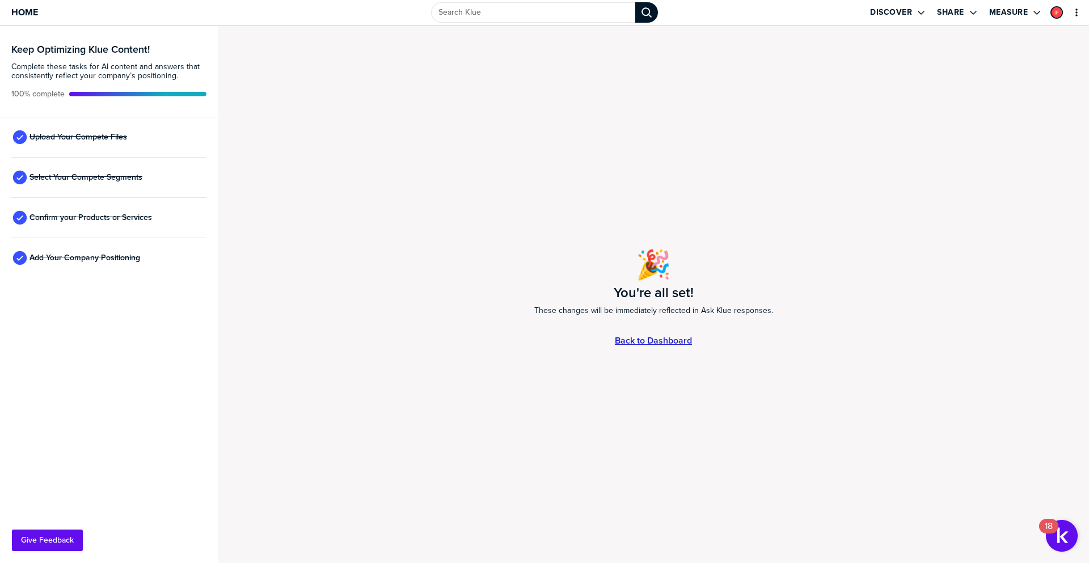
click at [643, 339] on link "Back to Dashboard" at bounding box center [653, 341] width 77 height 10
